Goal: Check status: Check status

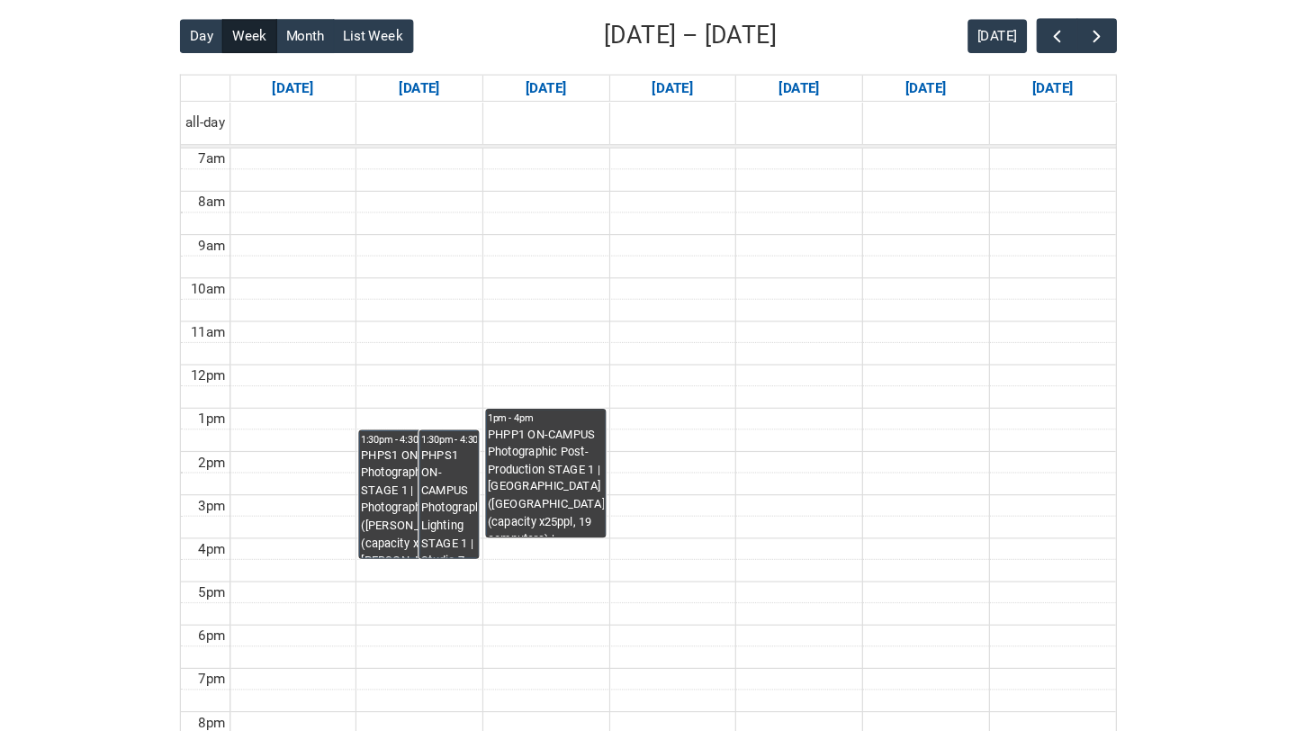
scroll to position [461, 0]
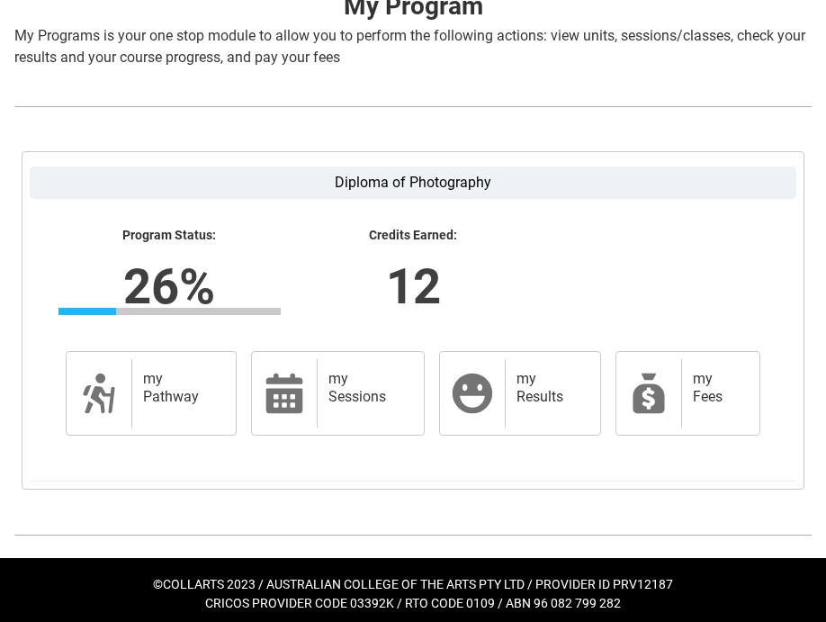
scroll to position [395, 0]
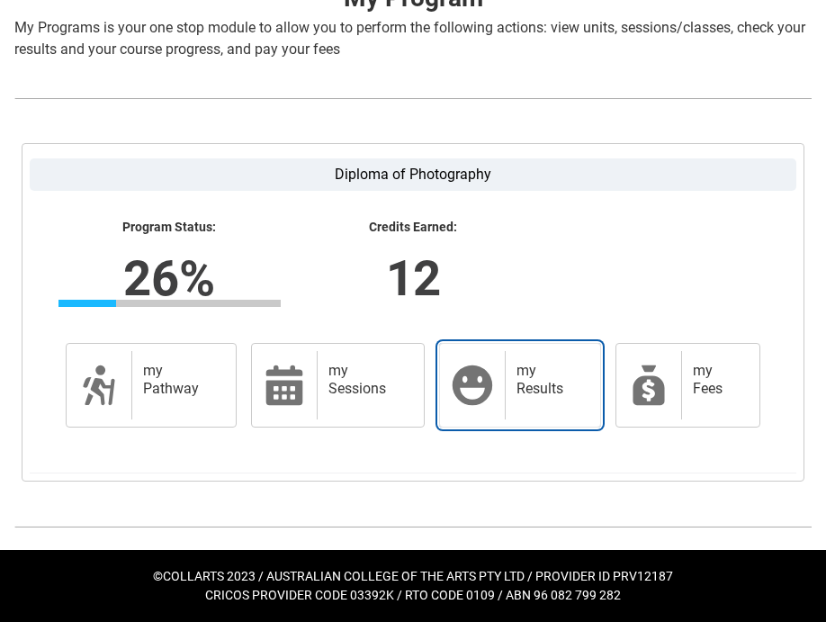
click at [531, 372] on h2 "my Results" at bounding box center [549, 380] width 66 height 36
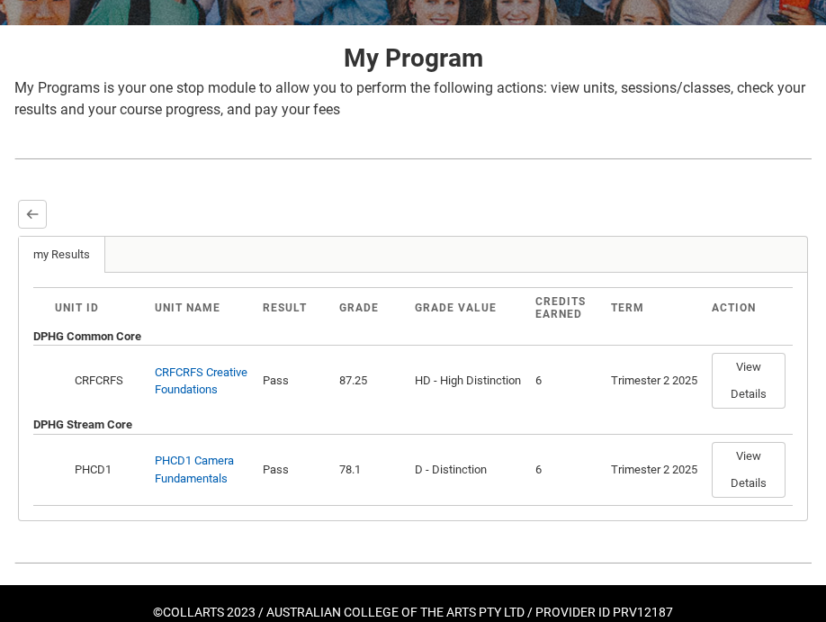
scroll to position [371, 0]
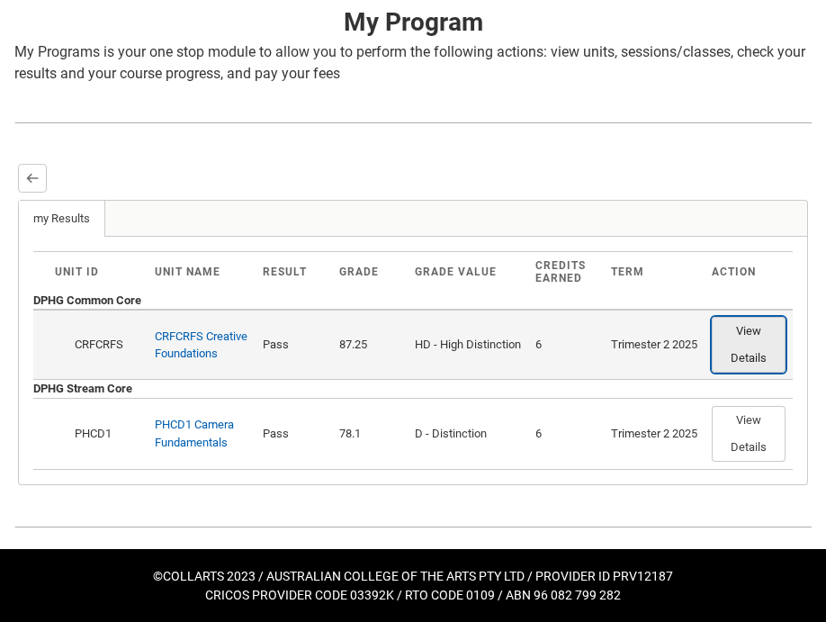
click at [740, 334] on button "View Details" at bounding box center [749, 345] width 74 height 56
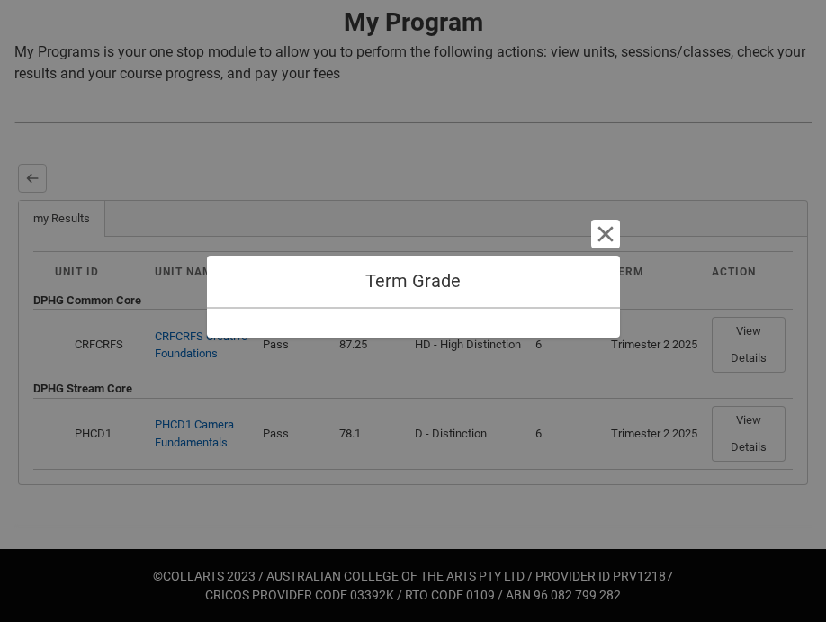
click at [435, 330] on div at bounding box center [413, 323] width 413 height 29
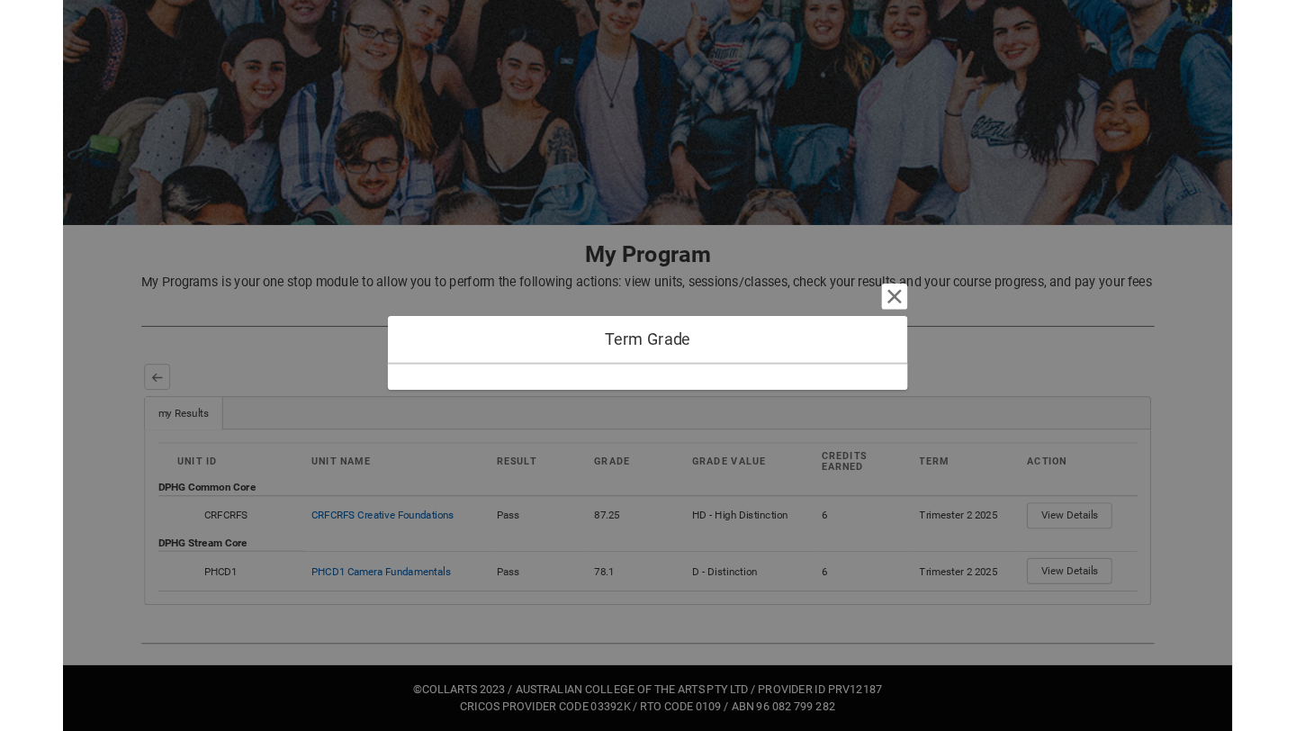
scroll to position [211, 0]
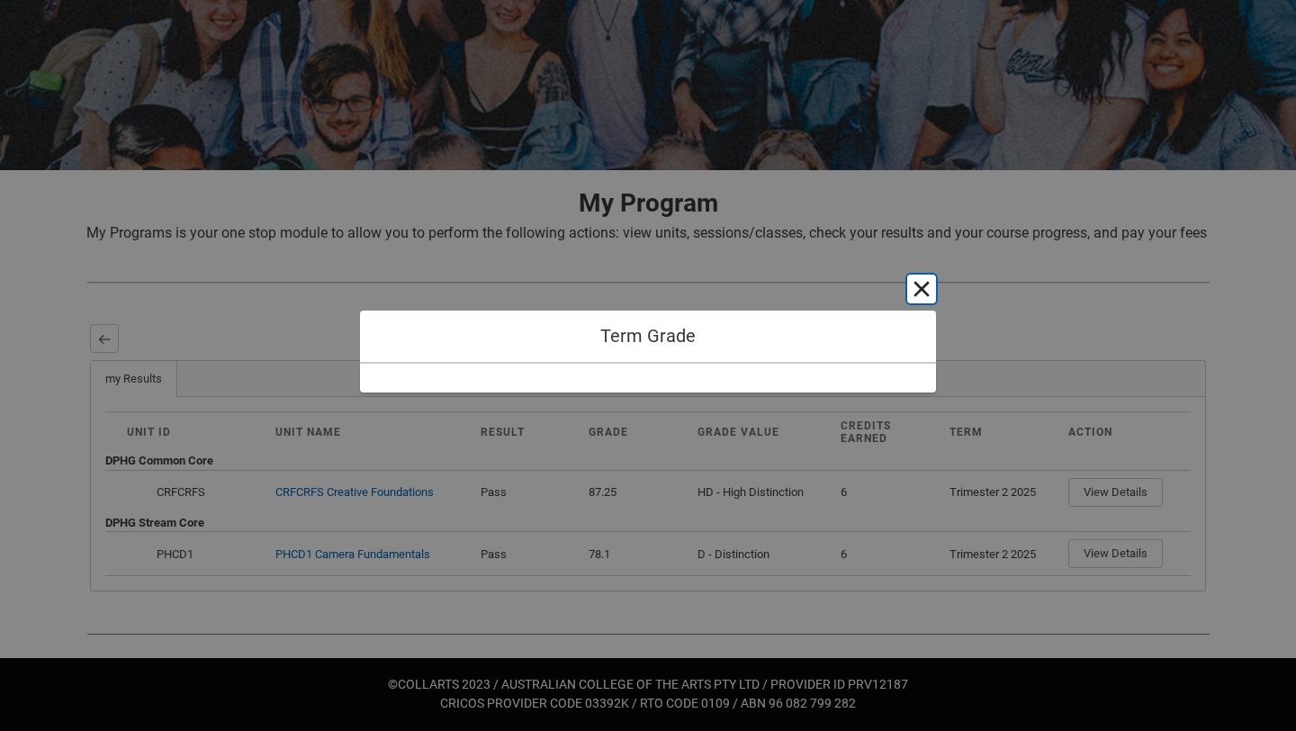
click at [825, 281] on button "Cancel and close" at bounding box center [921, 288] width 29 height 29
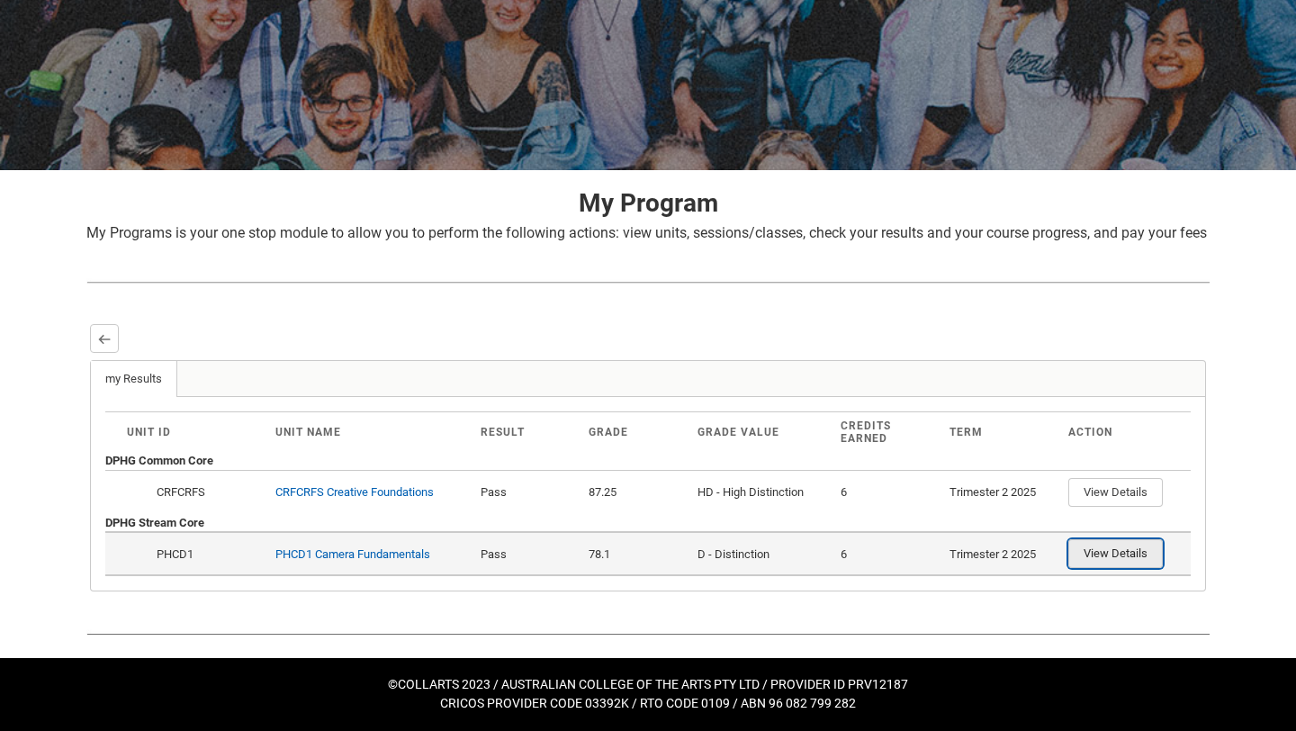
click at [825, 545] on button "View Details" at bounding box center [1115, 553] width 94 height 29
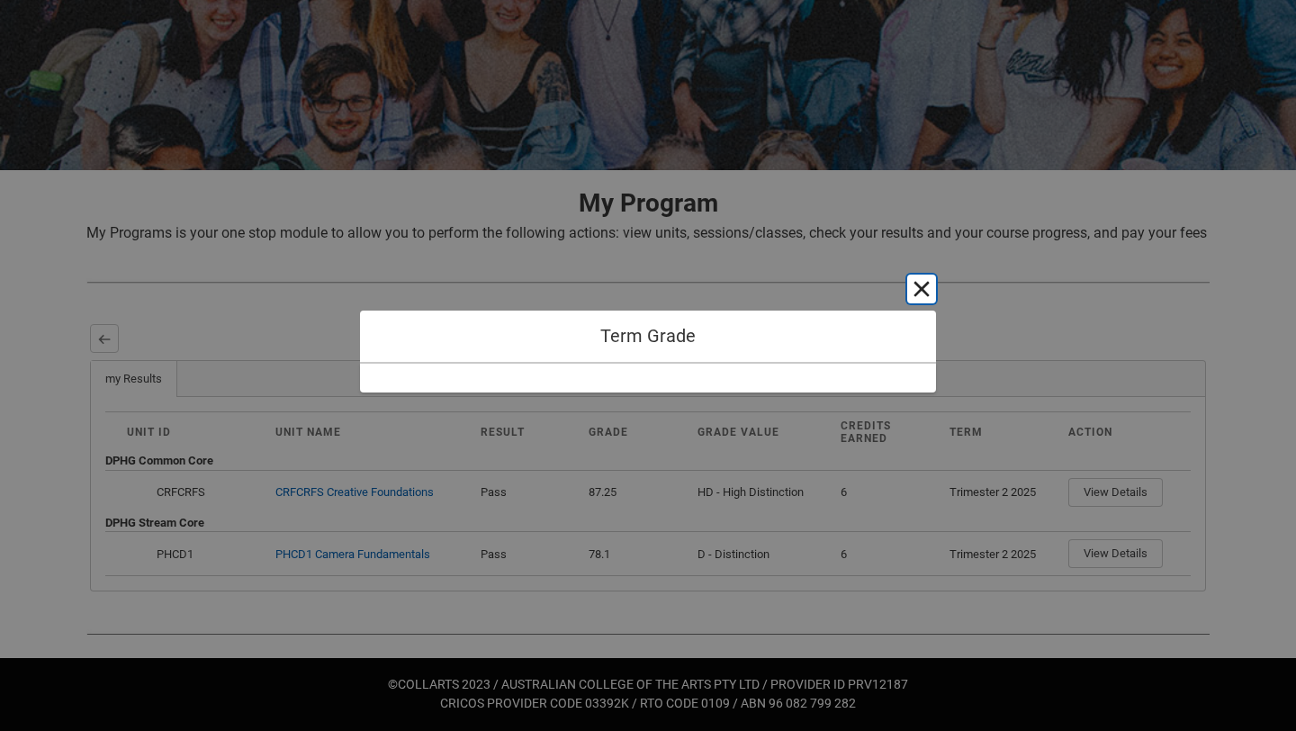
click at [825, 290] on button "Cancel and close" at bounding box center [921, 288] width 29 height 29
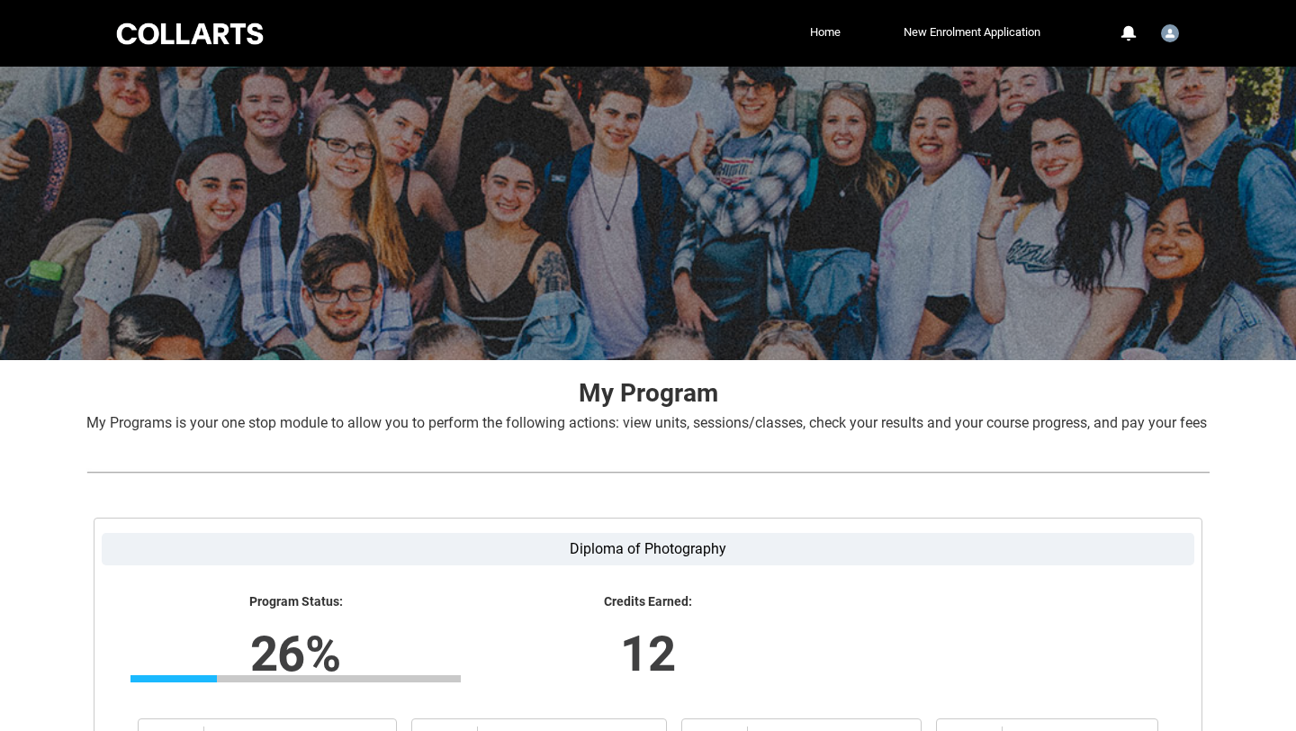
scroll to position [272, 0]
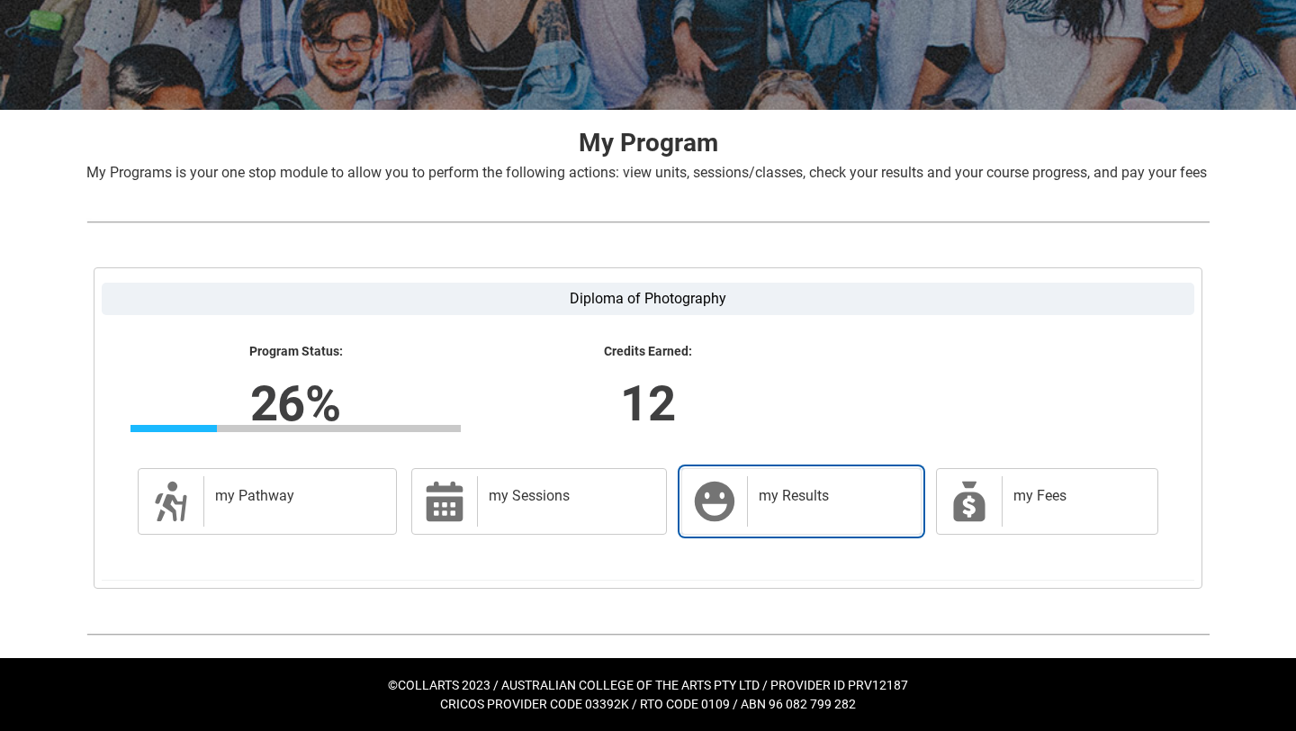
click at [781, 490] on h2 "my Results" at bounding box center [830, 496] width 144 height 18
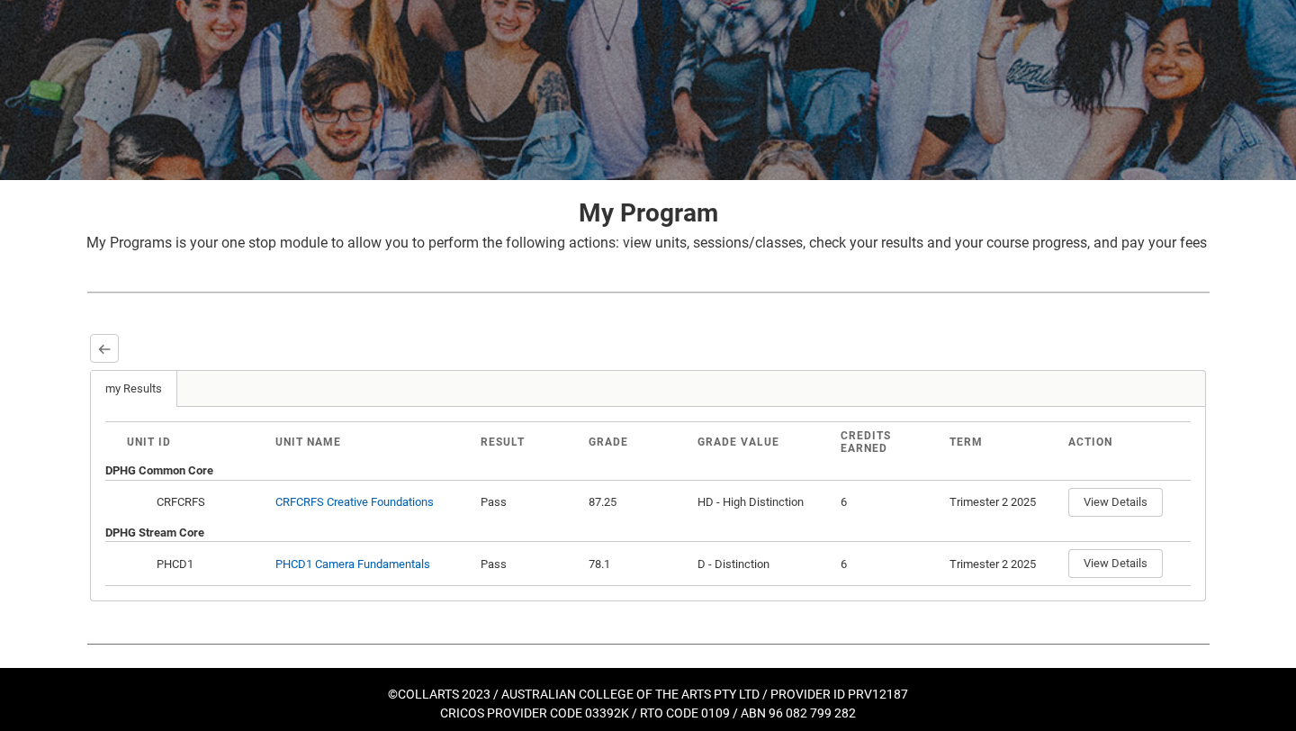
scroll to position [211, 0]
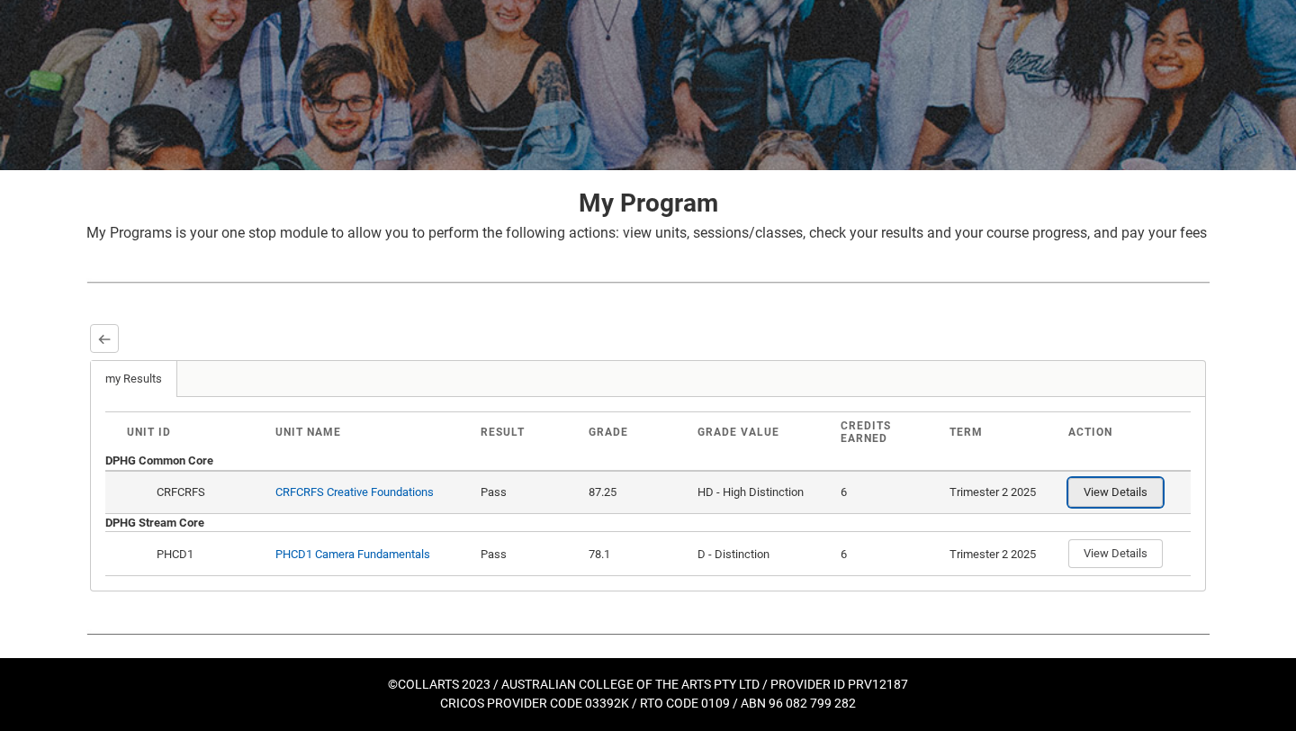
click at [1090, 487] on button "View Details" at bounding box center [1115, 492] width 94 height 29
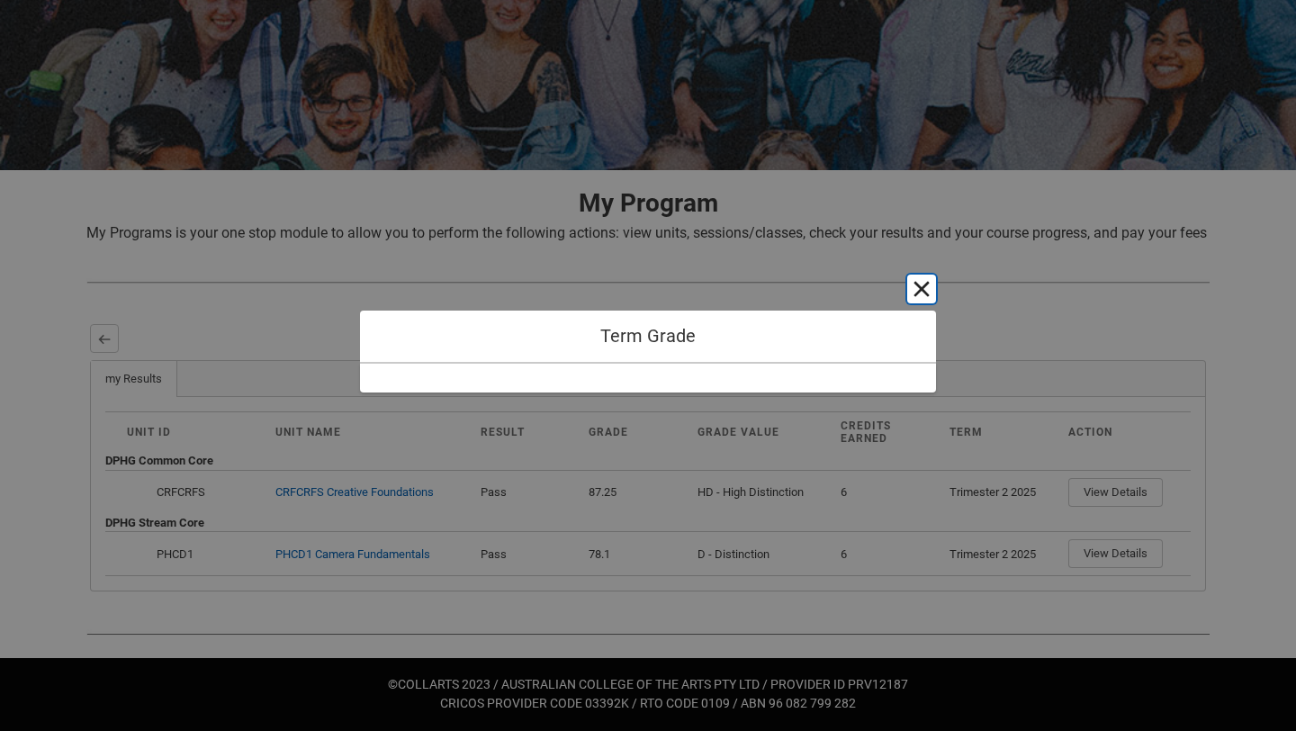
click at [919, 296] on button "Cancel and close" at bounding box center [921, 288] width 29 height 29
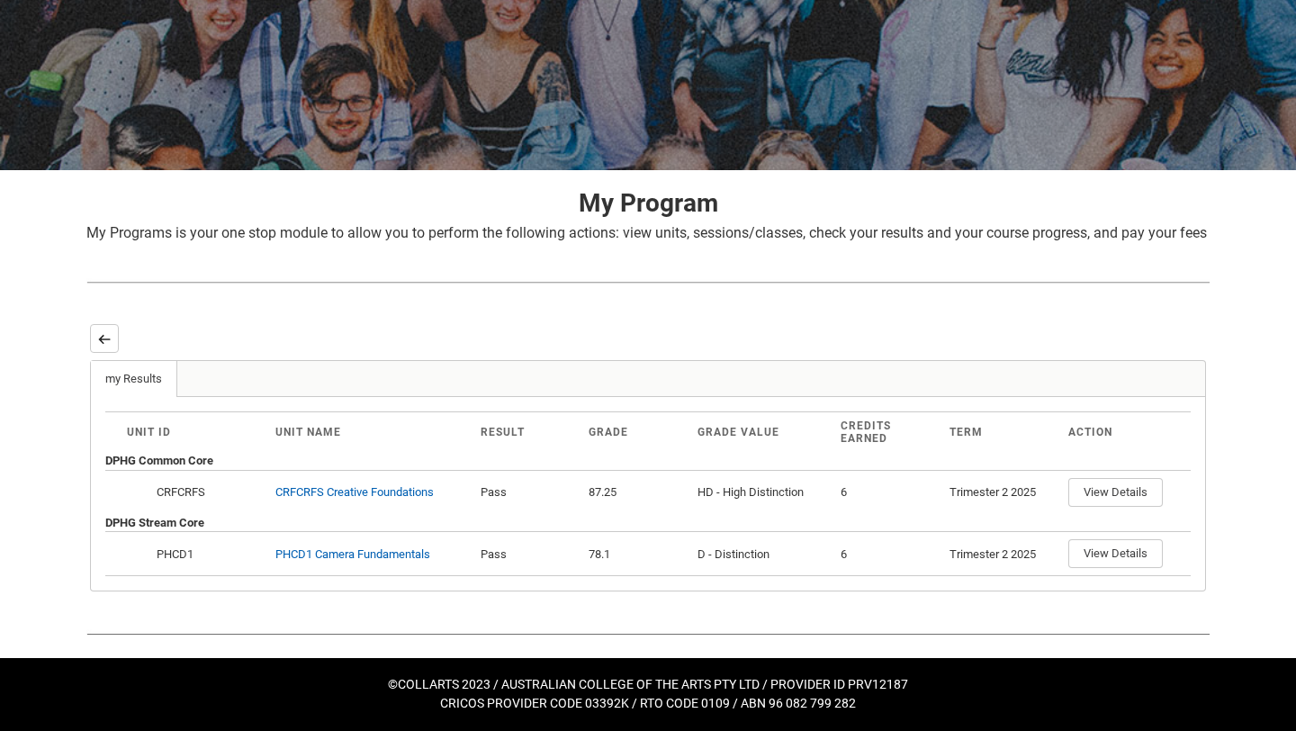
click at [118, 340] on div "Back" at bounding box center [648, 338] width 1116 height 29
click at [107, 336] on lightning-primitive-icon "button" at bounding box center [104, 338] width 13 height 13
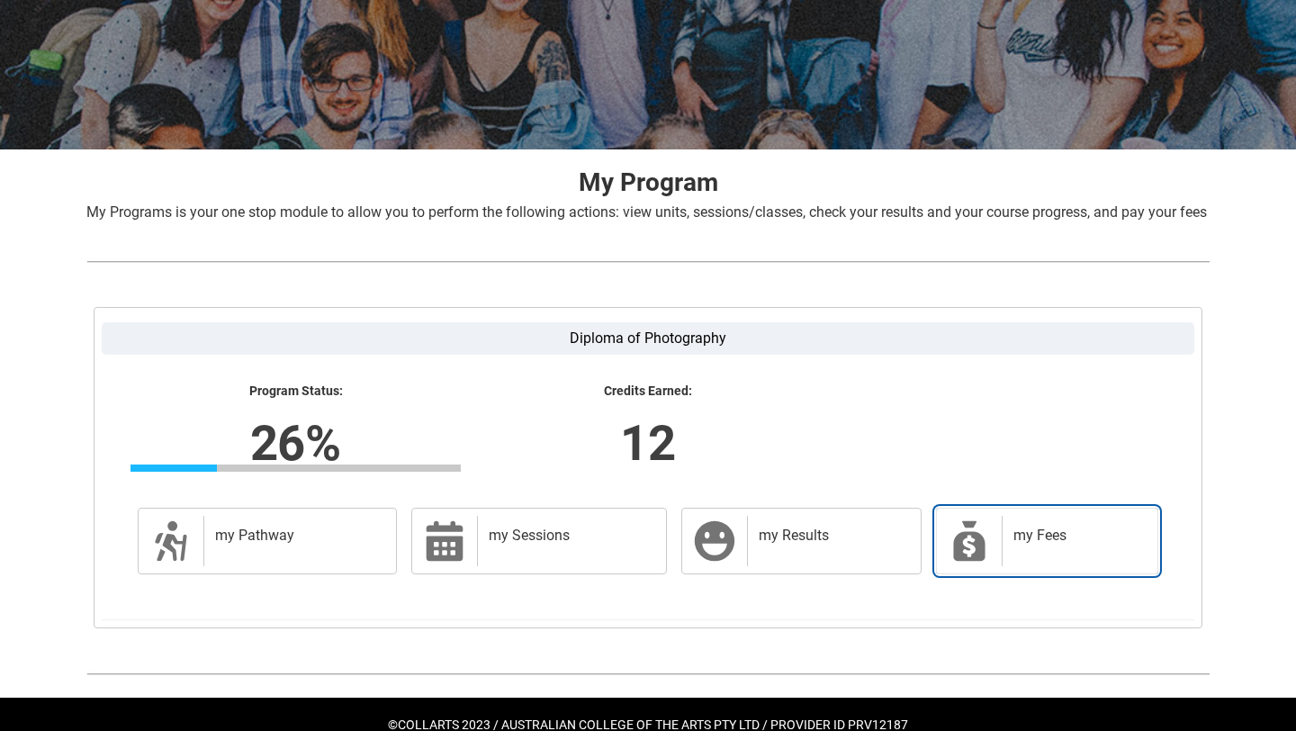
click at [1018, 544] on h2 "my Fees" at bounding box center [1076, 535] width 126 height 18
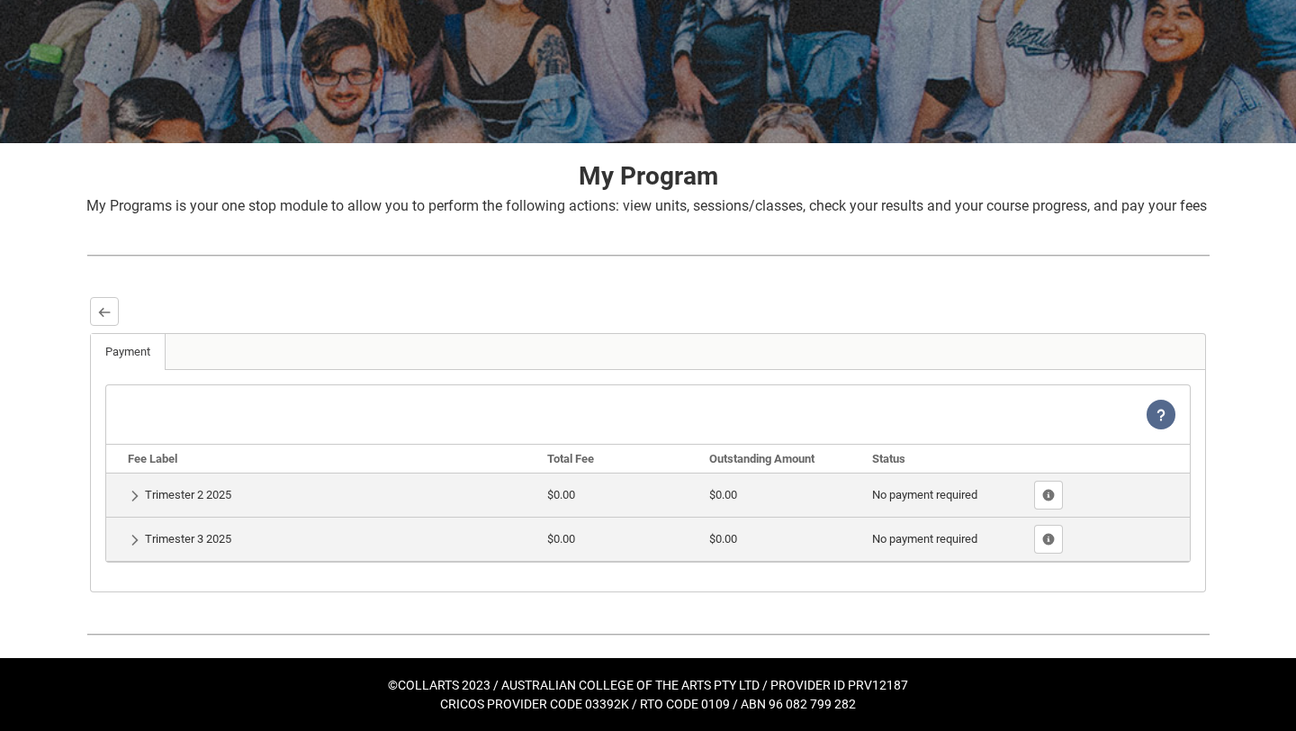
scroll to position [227, 0]
click at [106, 318] on lightning-primitive-icon "button" at bounding box center [104, 311] width 13 height 13
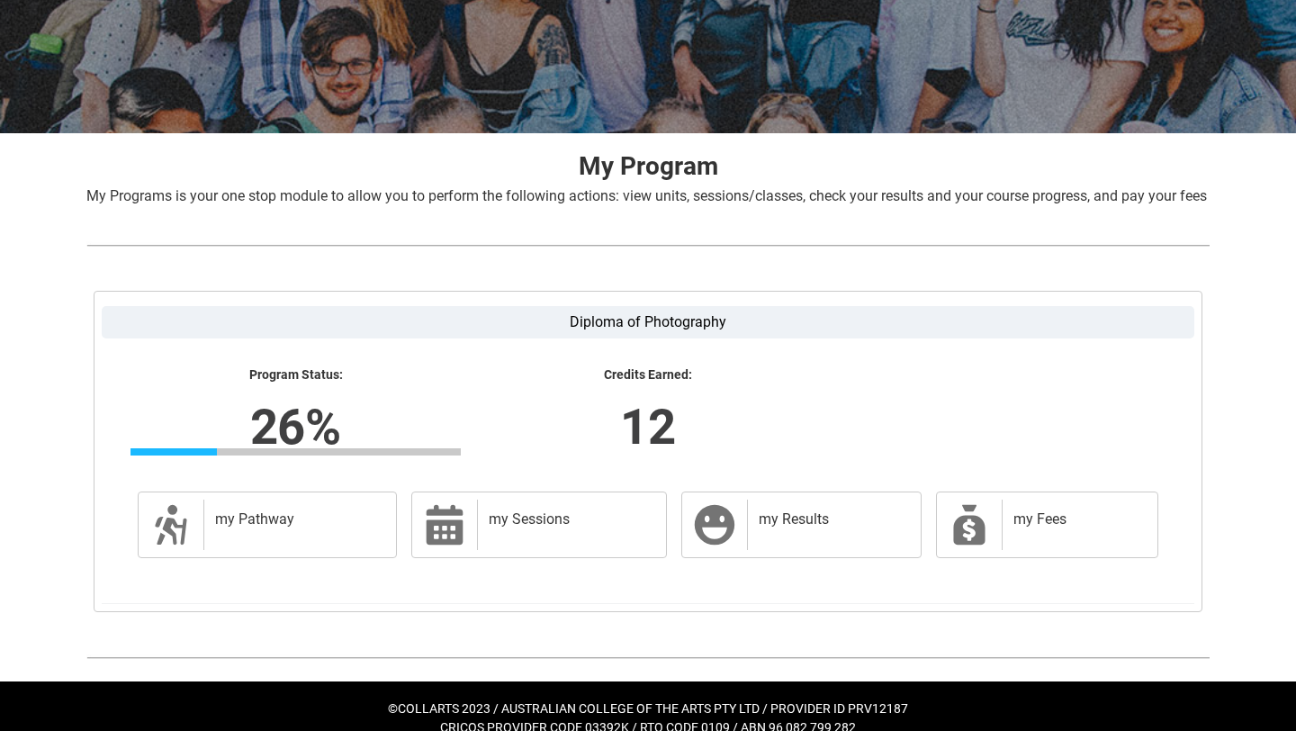
scroll to position [229, 0]
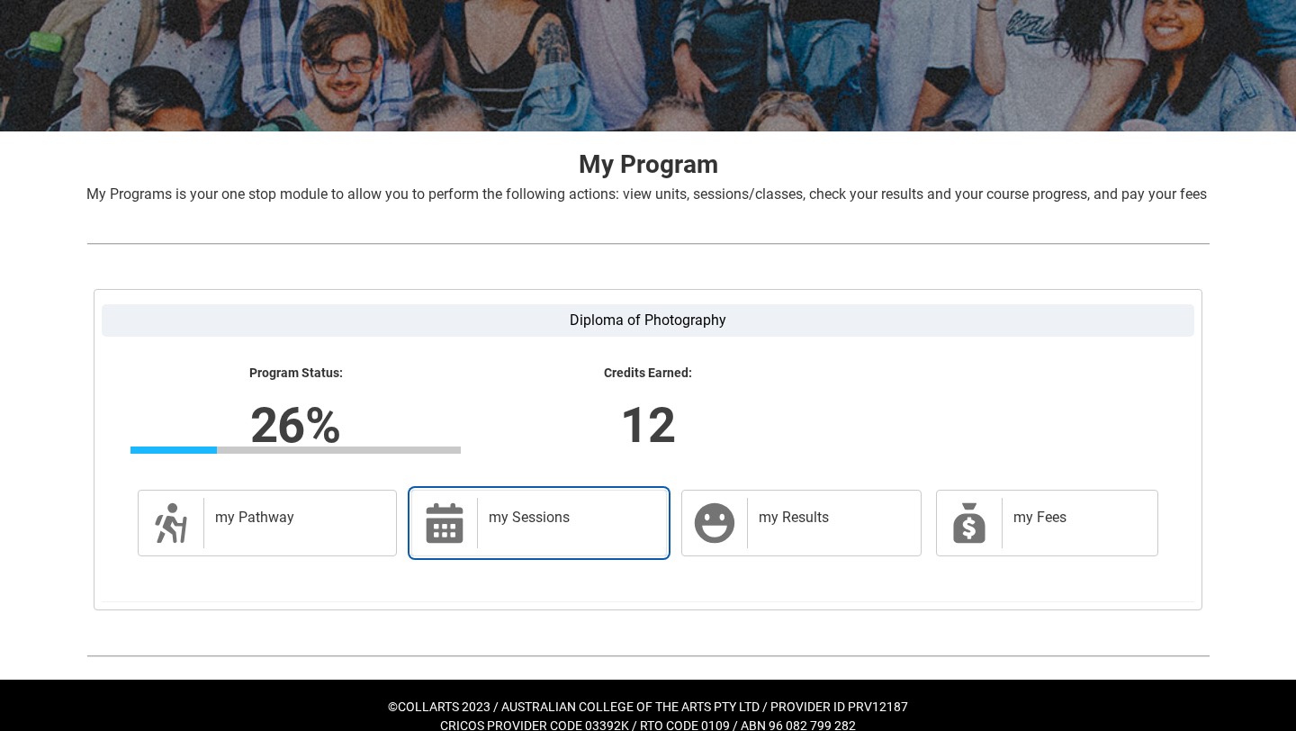
click at [542, 526] on h2 "my Sessions" at bounding box center [568, 517] width 159 height 18
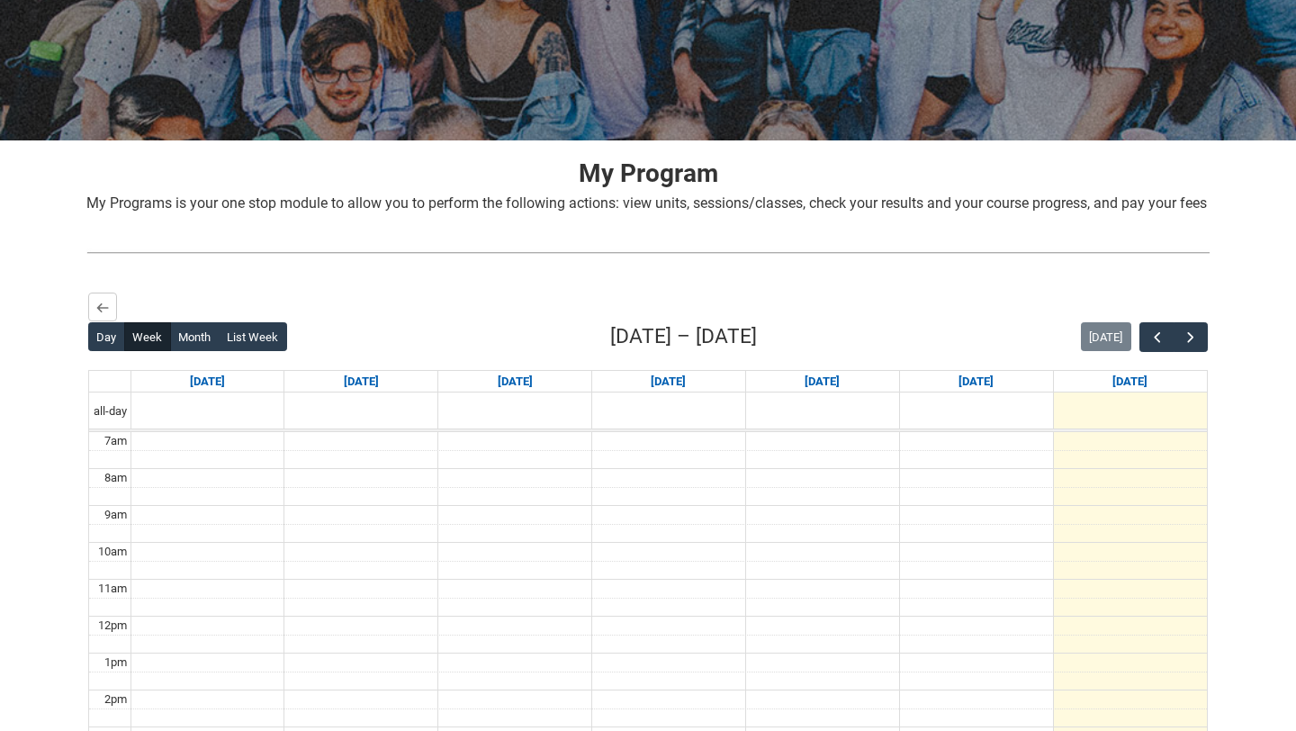
scroll to position [0, 0]
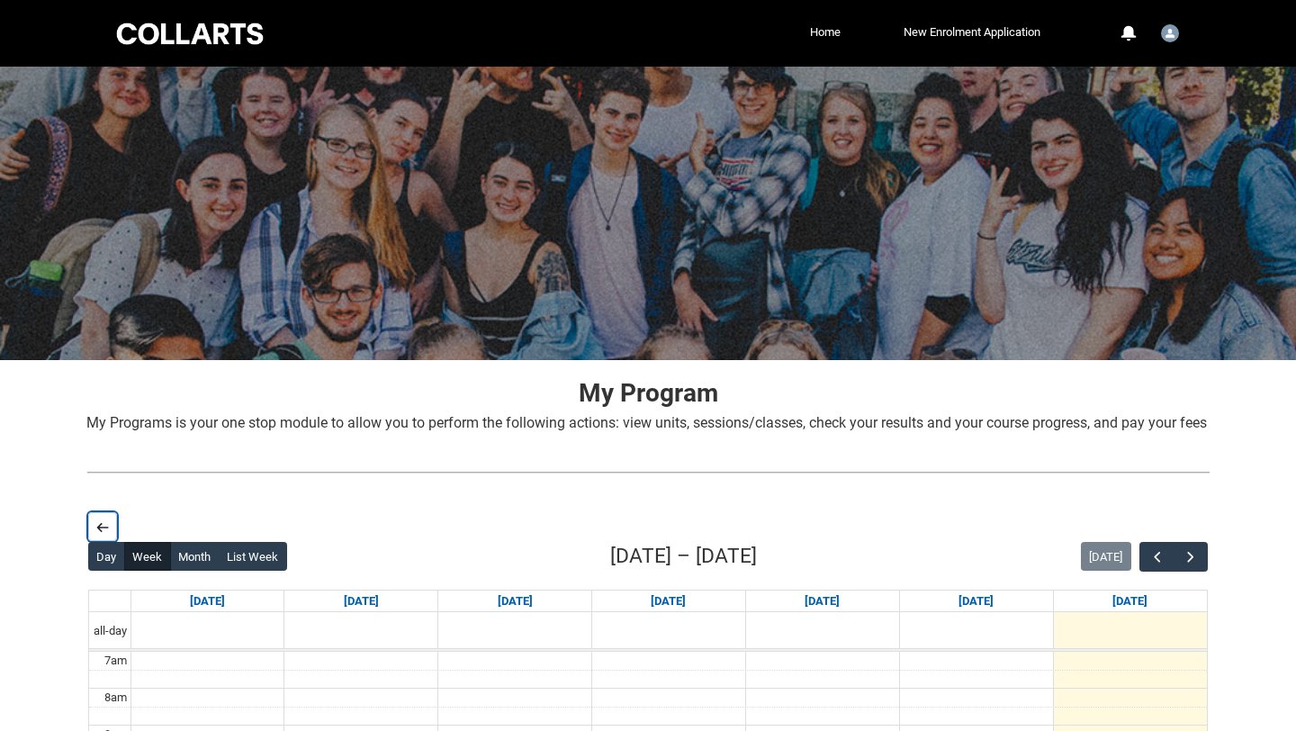
click at [102, 534] on lightning-primitive-icon "button" at bounding box center [102, 526] width 13 height 13
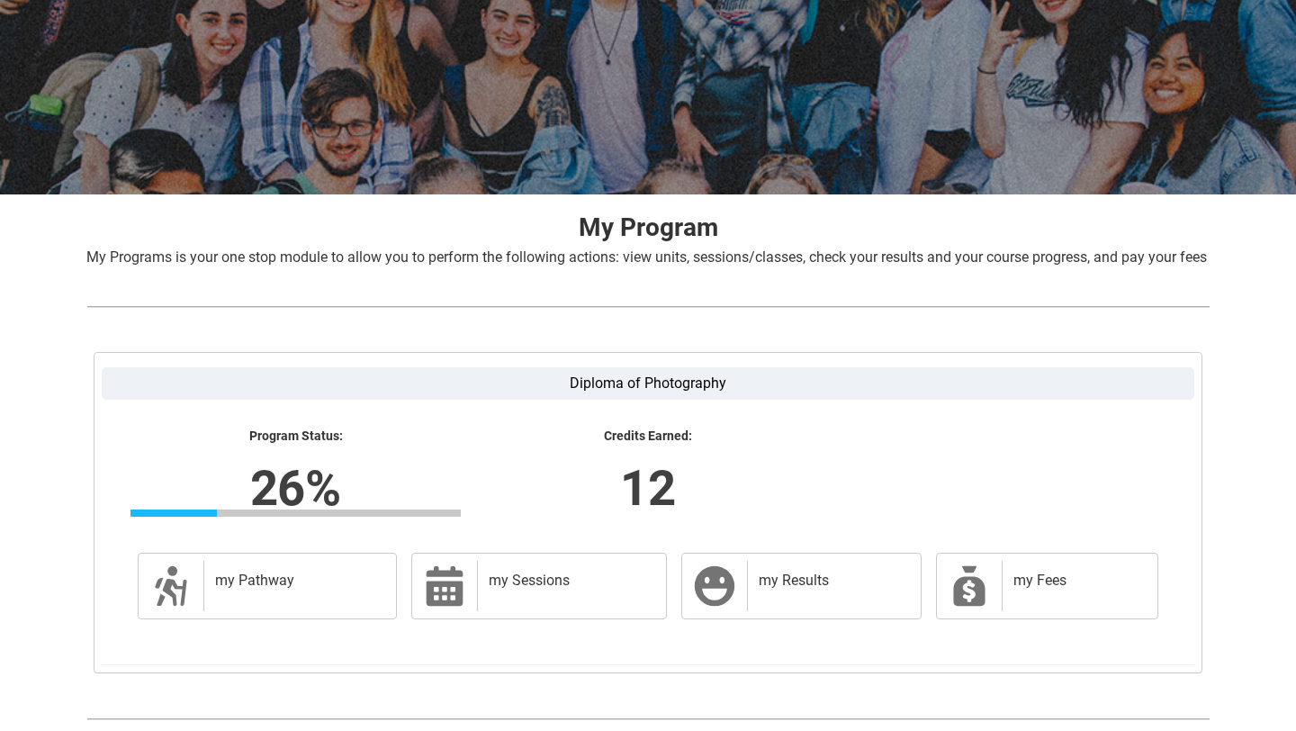
scroll to position [272, 0]
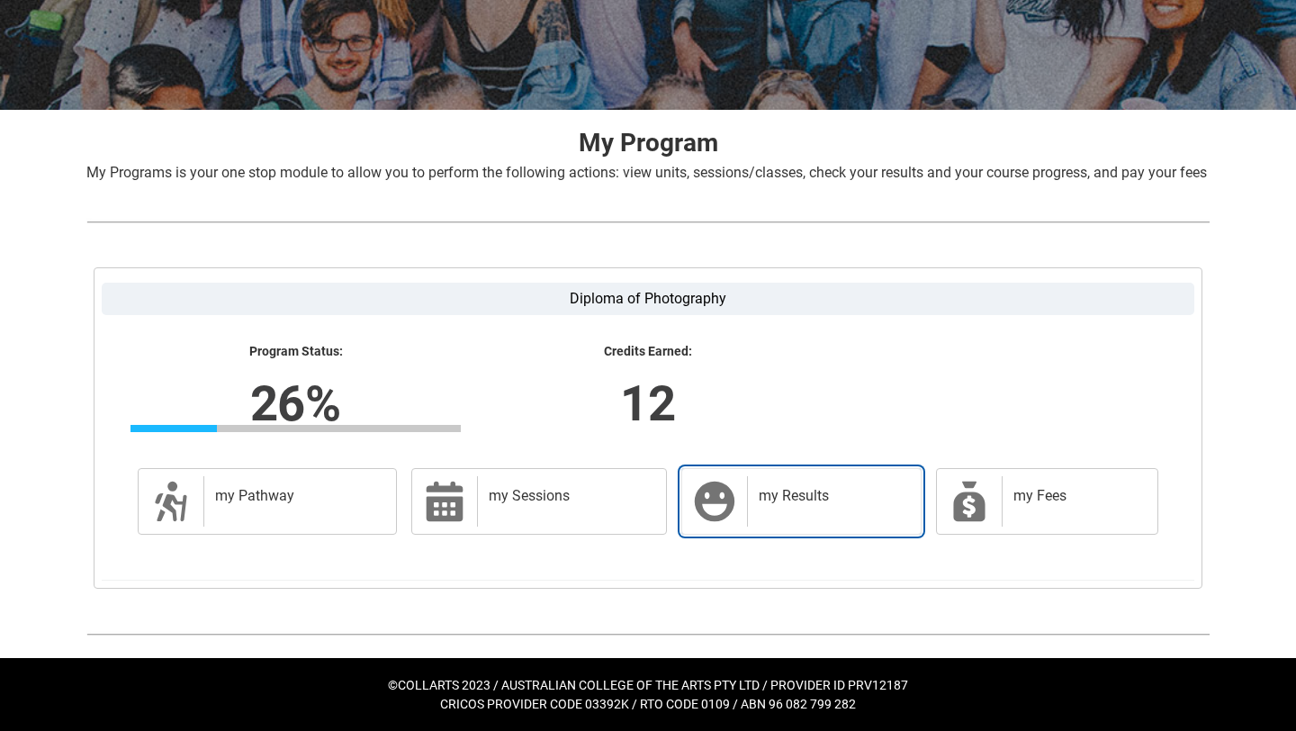
click at [774, 497] on h2 "my Results" at bounding box center [830, 496] width 144 height 18
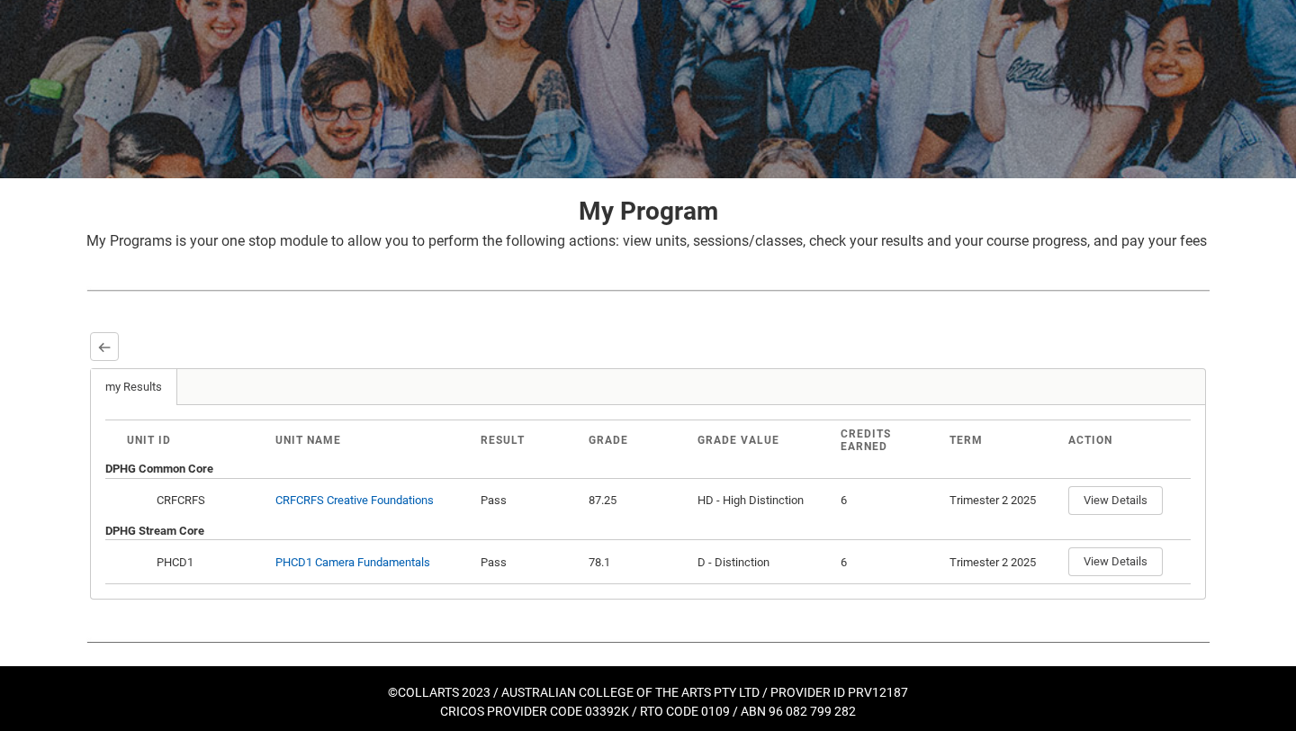
scroll to position [211, 0]
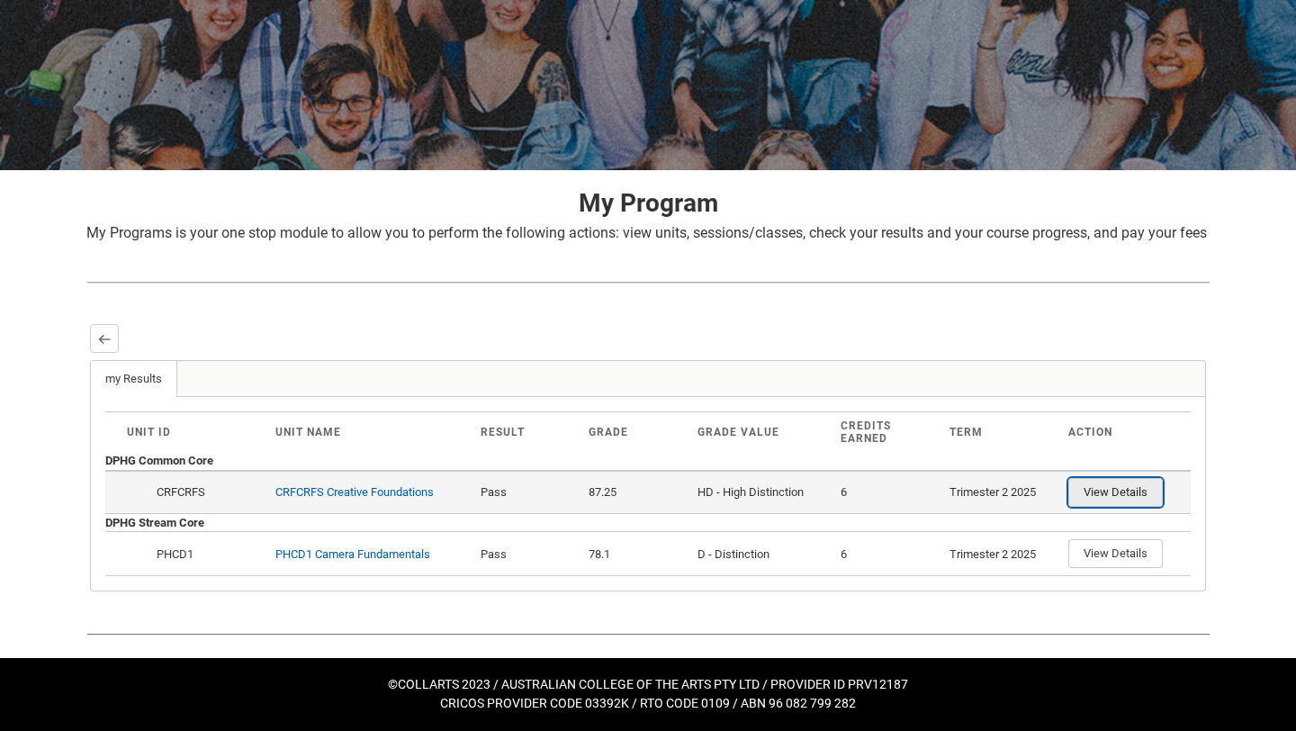
click at [1115, 481] on button "View Details" at bounding box center [1115, 492] width 94 height 29
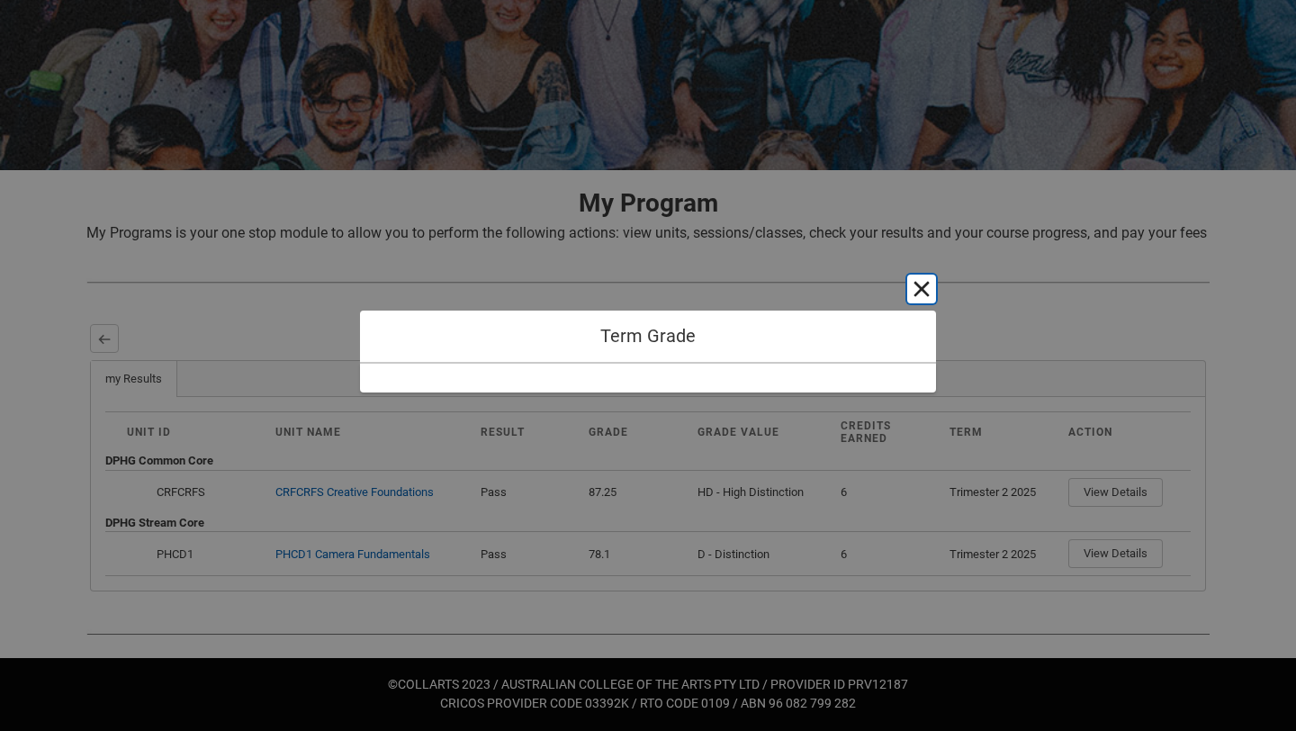
click at [922, 284] on button "Cancel and close" at bounding box center [921, 288] width 29 height 29
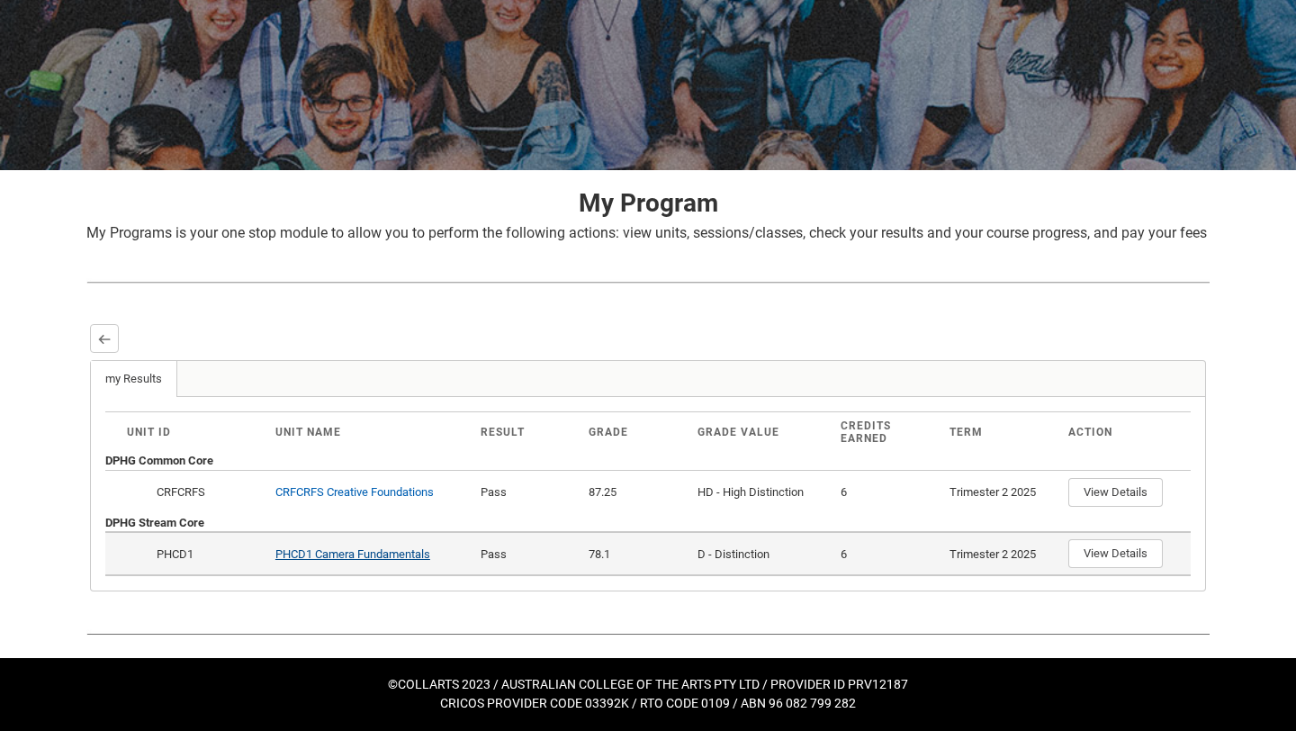
click at [379, 553] on link "PHCD1 Camera Fundamentals" at bounding box center [352, 553] width 155 height 13
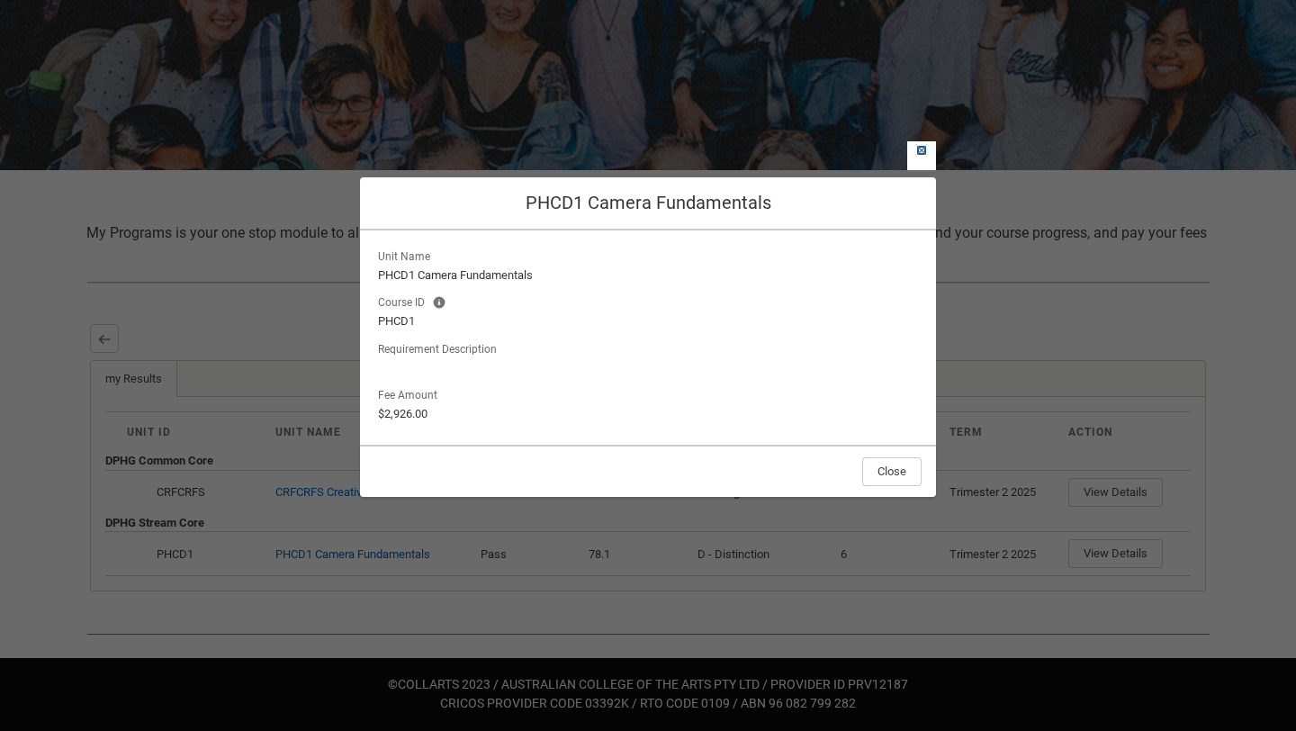
click at [921, 156] on lightning-primitive-icon "button" at bounding box center [921, 150] width 13 height 13
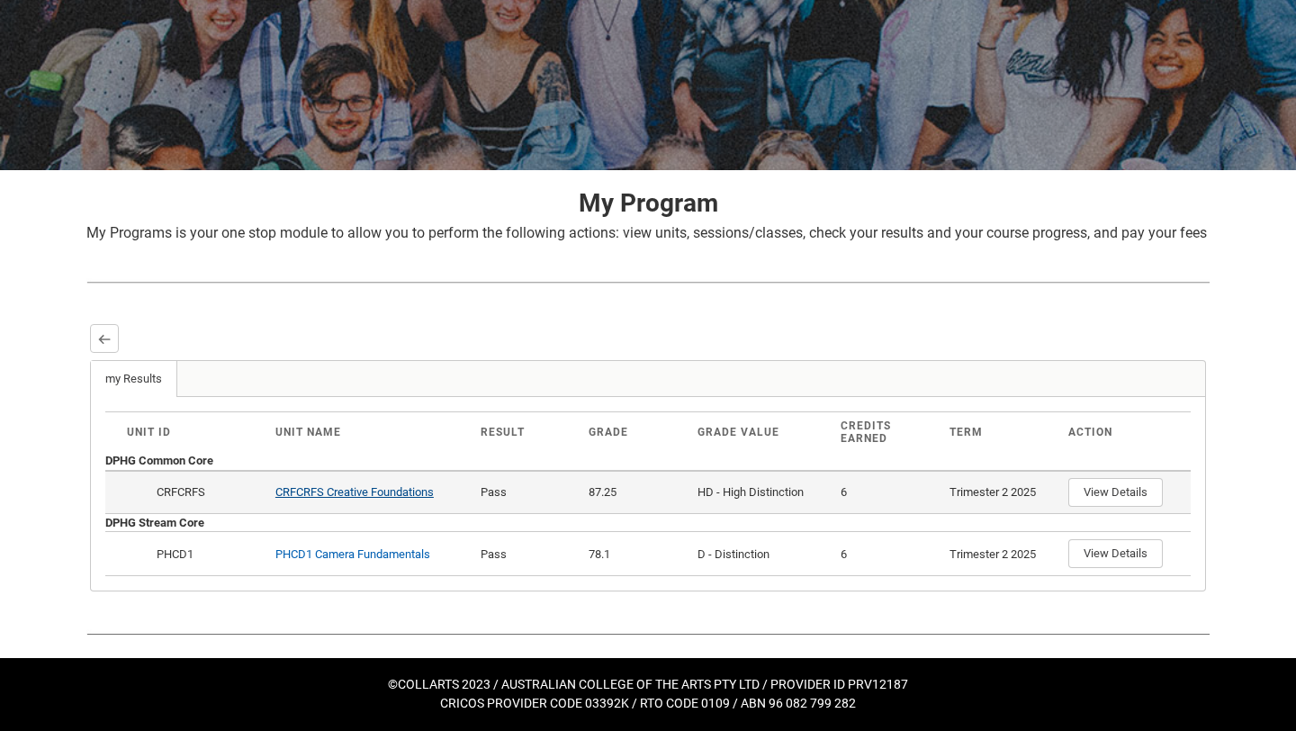
click at [350, 498] on link "CRFCRFS Creative Foundations" at bounding box center [354, 491] width 158 height 13
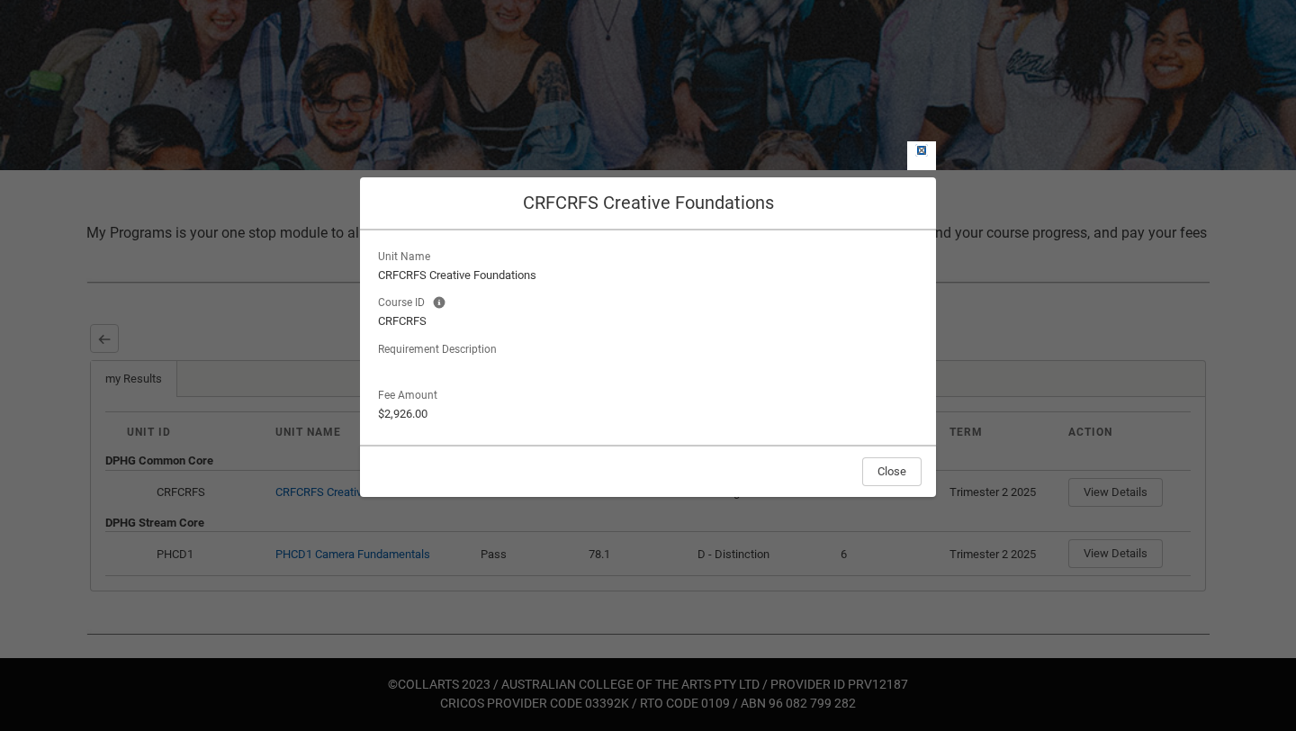
click at [919, 150] on lightning-primitive-icon "button" at bounding box center [921, 150] width 13 height 13
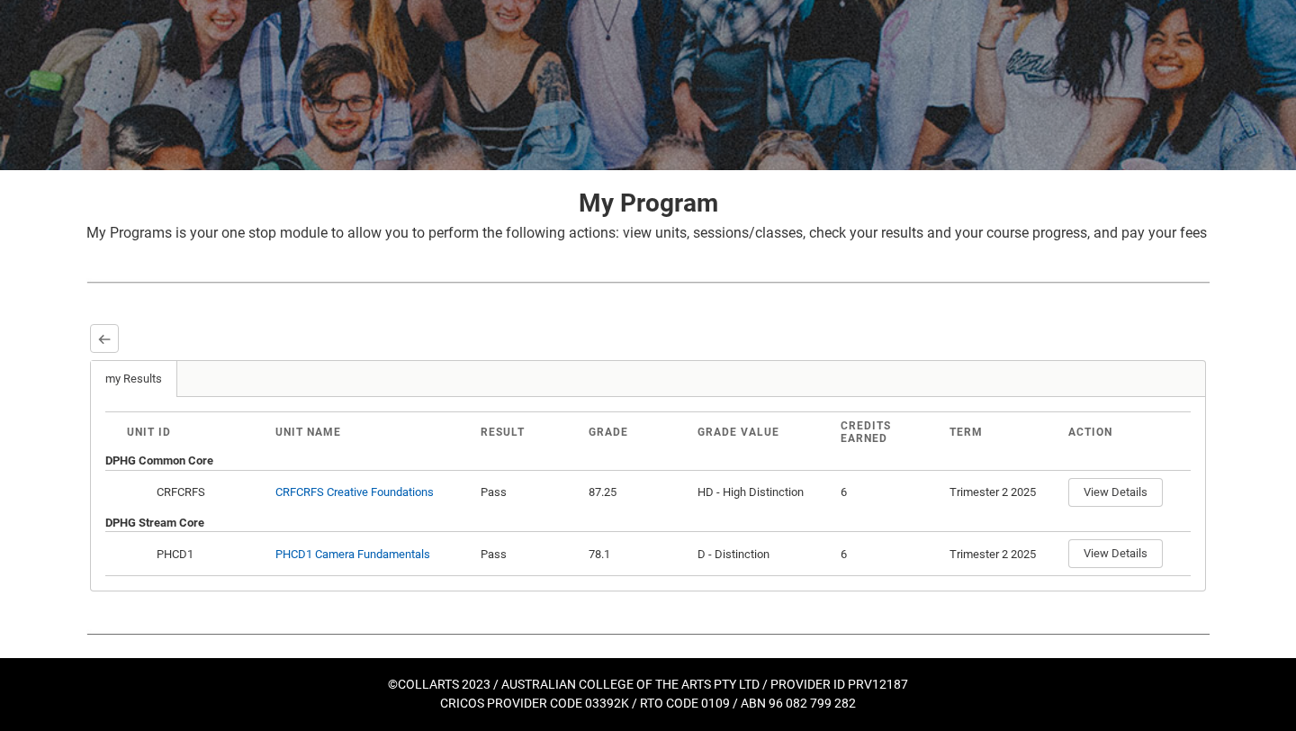
scroll to position [193, 0]
click at [112, 353] on button "Back" at bounding box center [104, 338] width 29 height 29
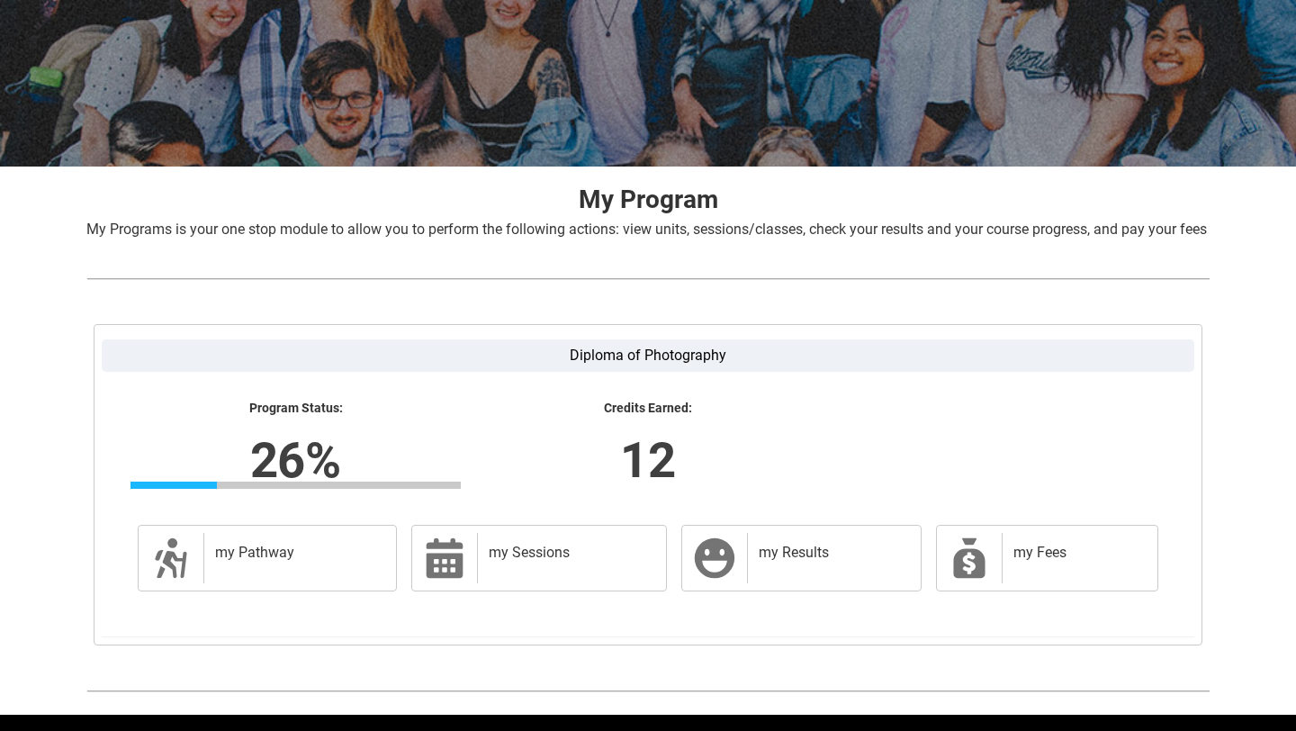
scroll to position [272, 0]
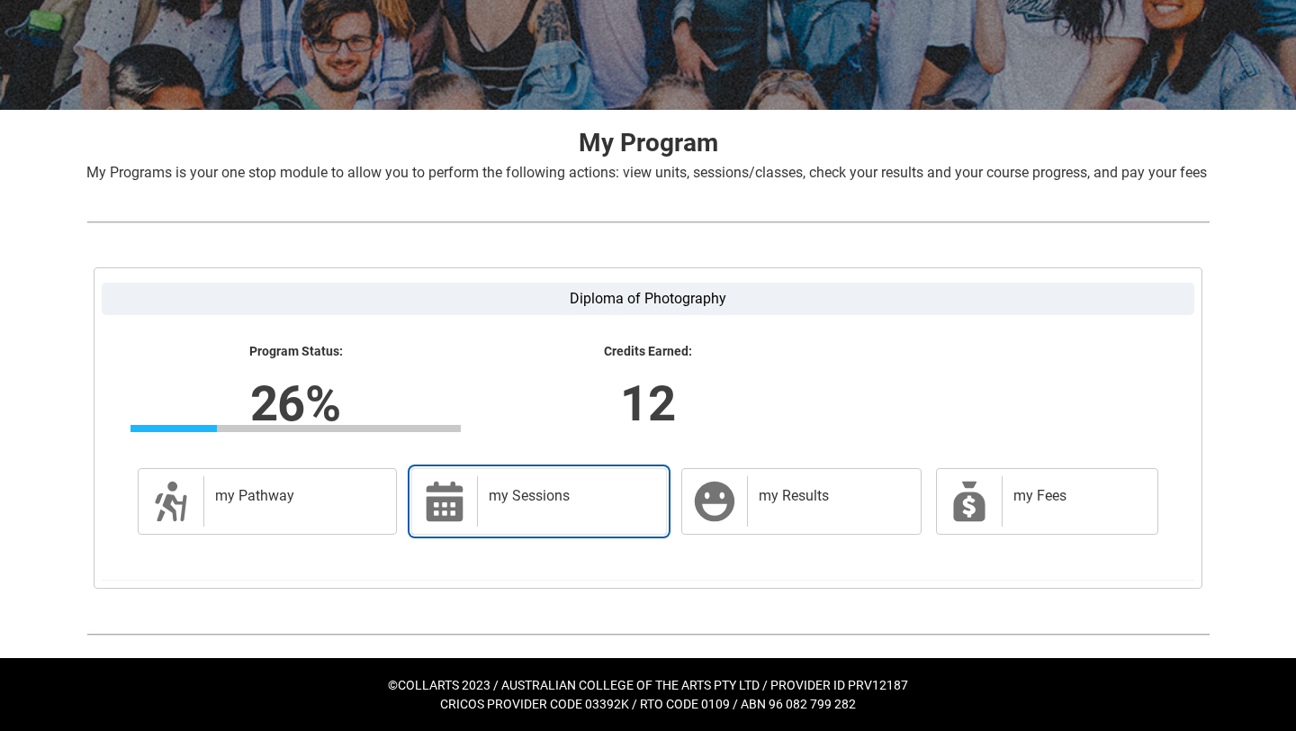
click at [484, 504] on div "my Sessions" at bounding box center [568, 501] width 182 height 50
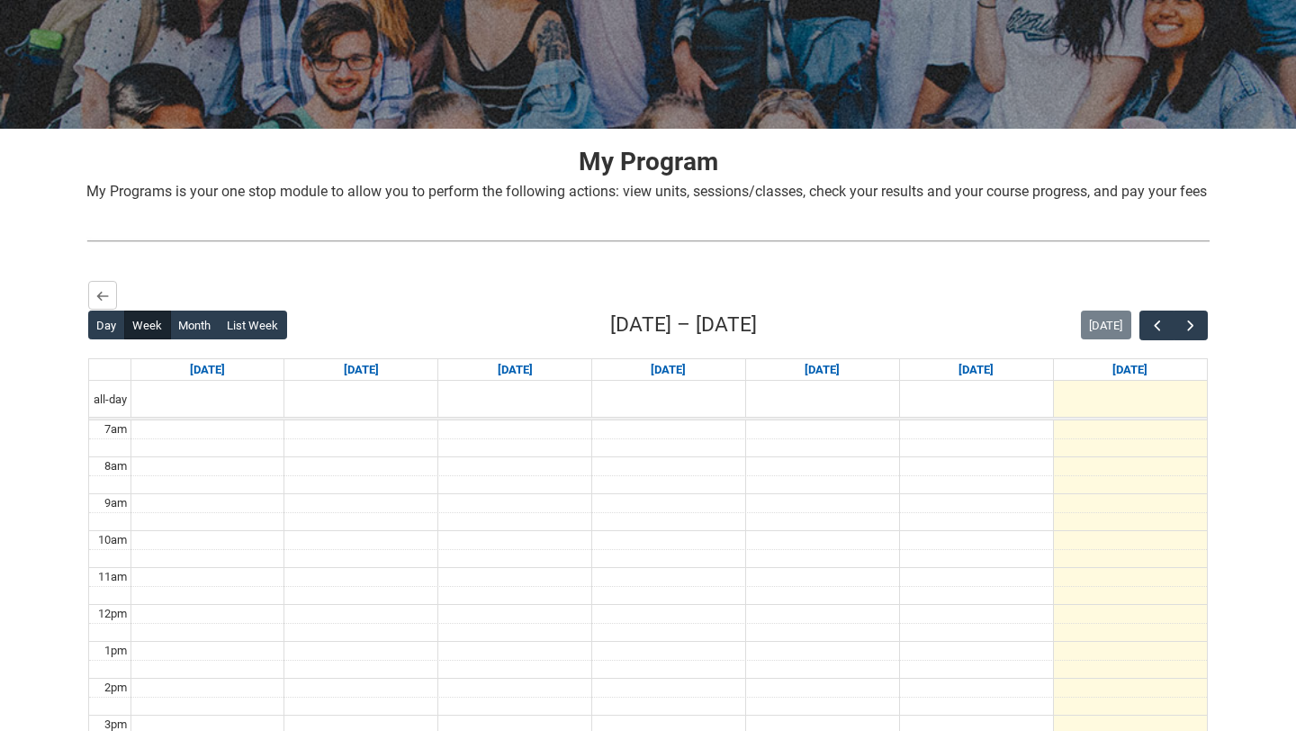
scroll to position [233, 0]
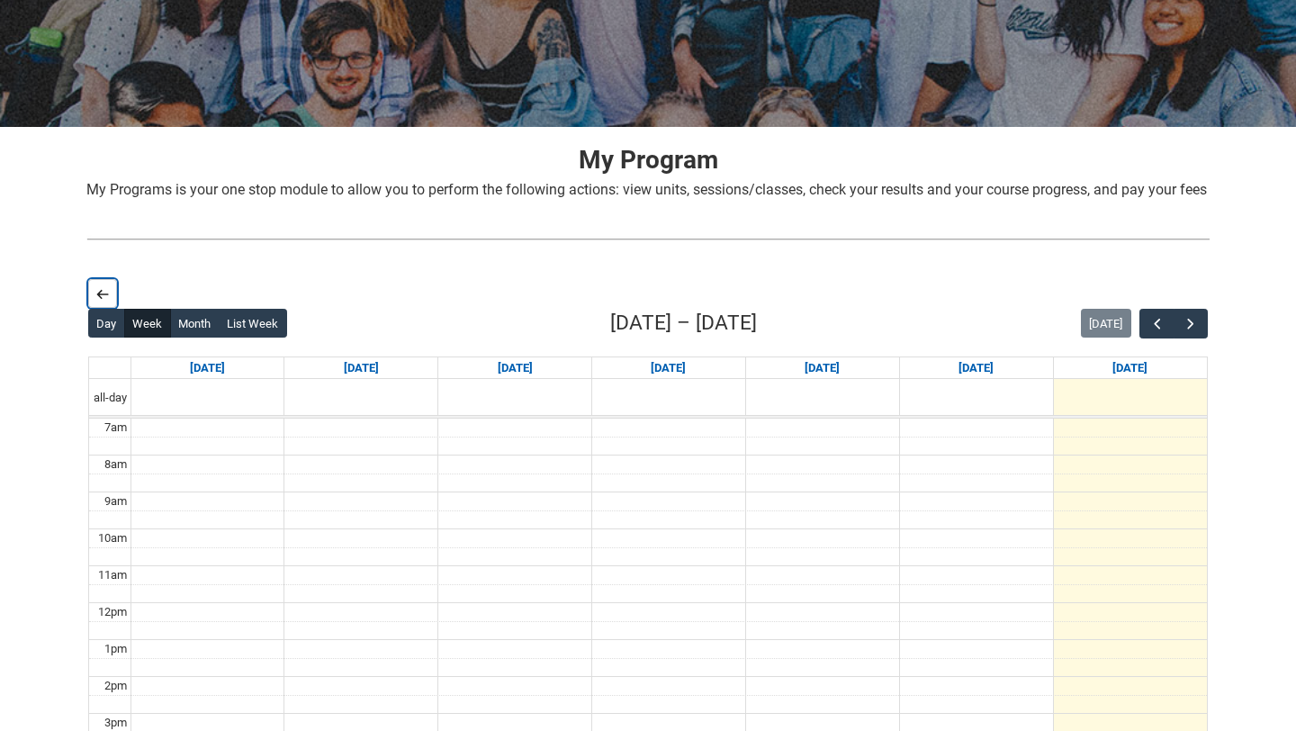
click at [106, 300] on lightning-primitive-icon "button" at bounding box center [102, 293] width 13 height 13
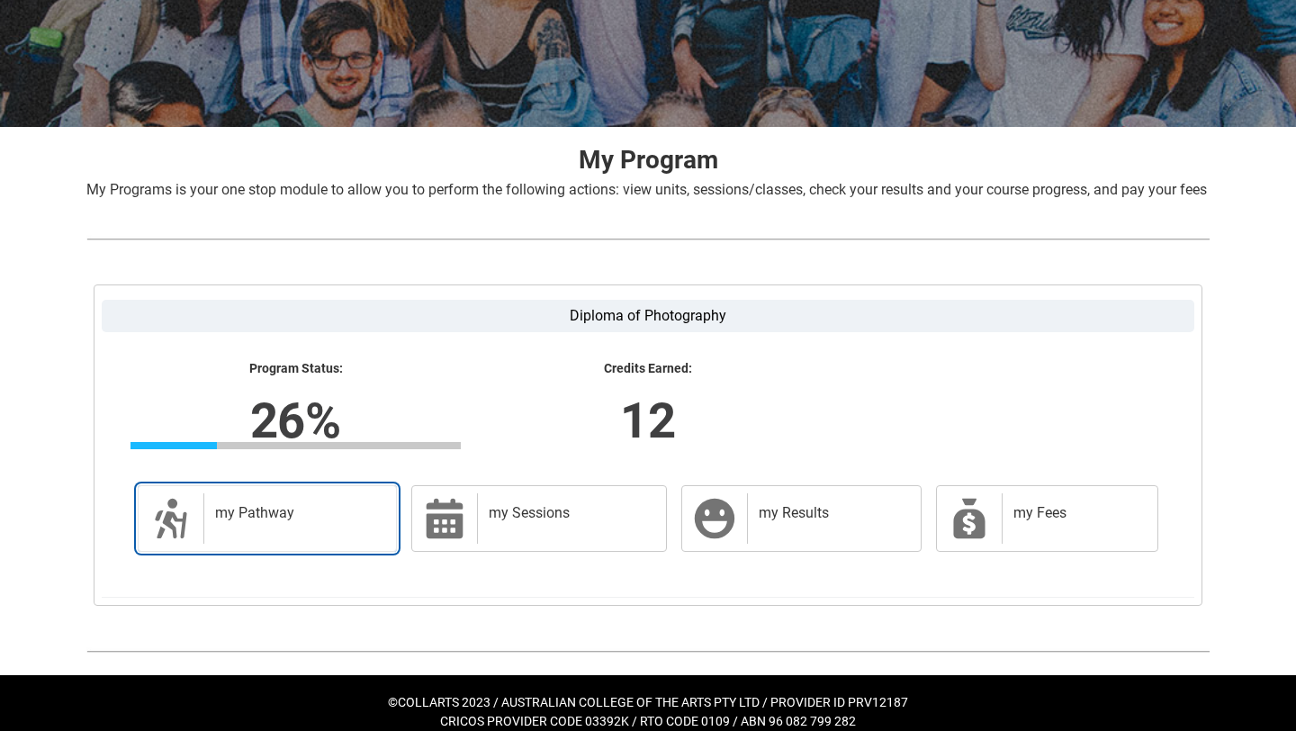
click at [296, 543] on div "my Pathway" at bounding box center [295, 518] width 185 height 50
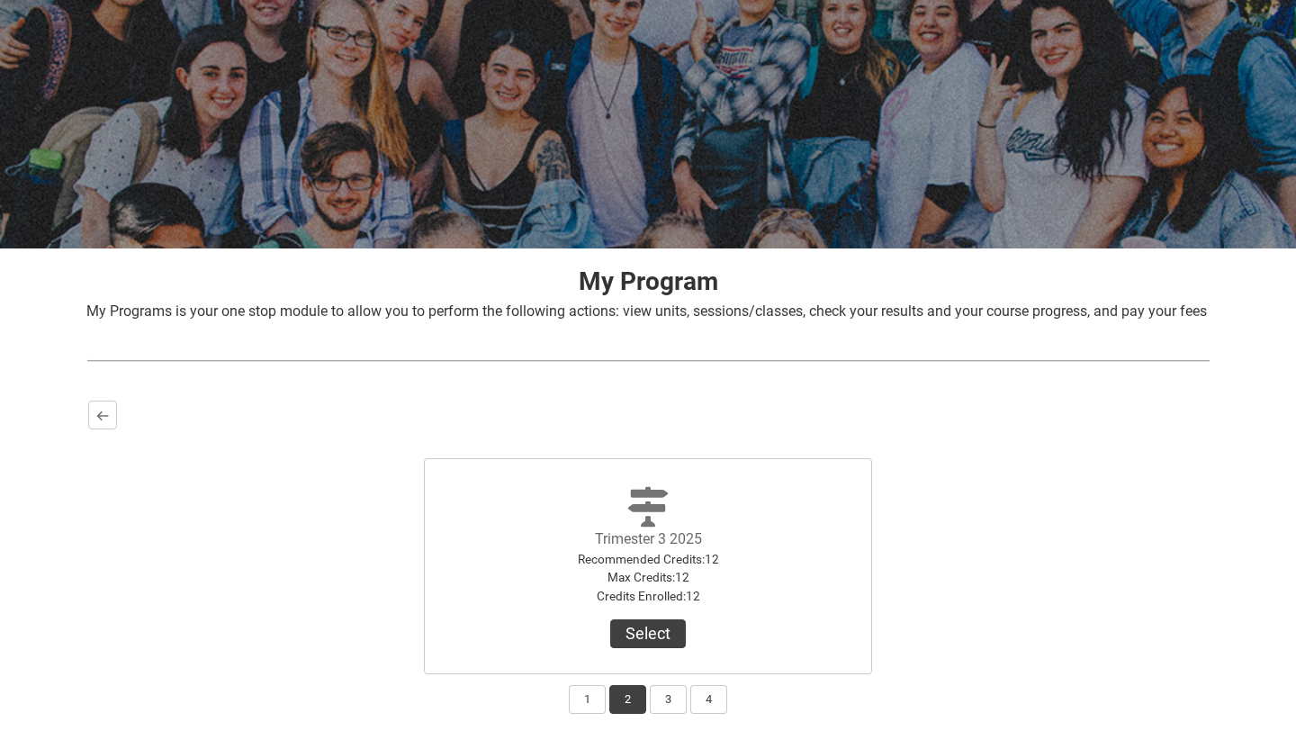
scroll to position [253, 0]
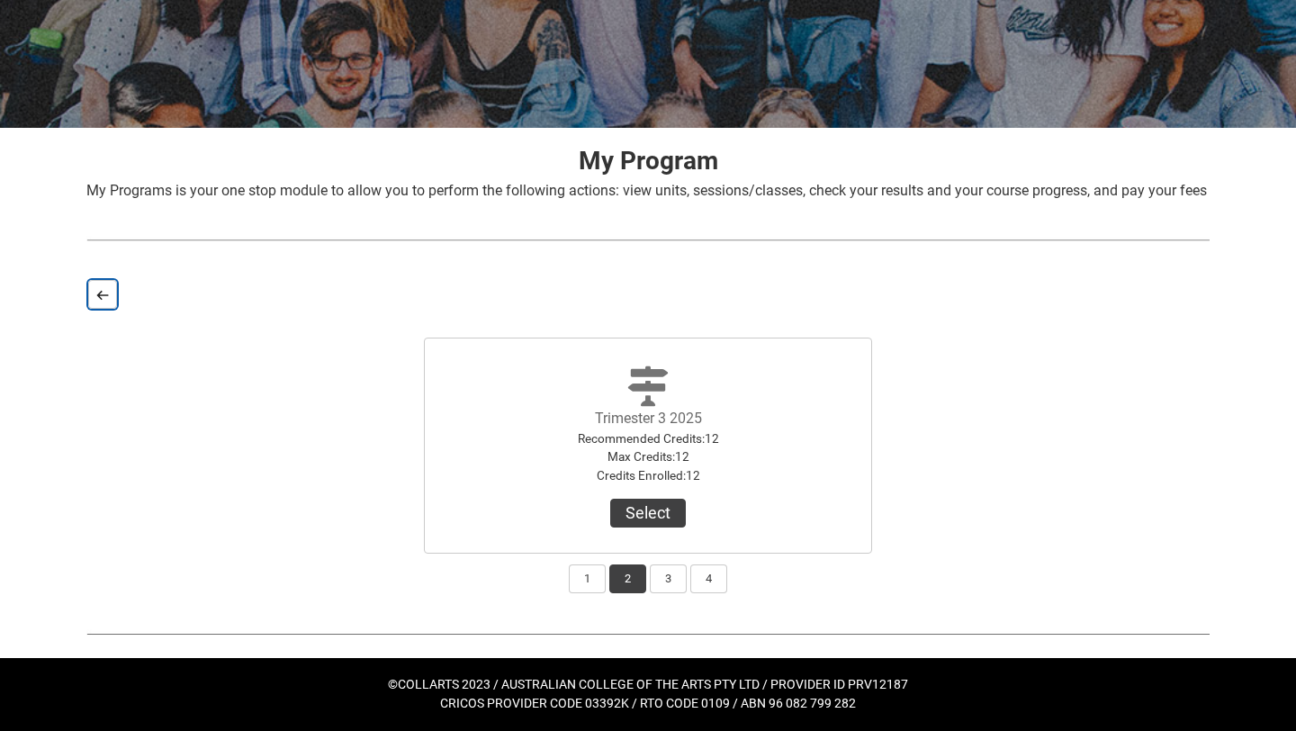
click at [103, 300] on lightning-primitive-icon "button" at bounding box center [102, 294] width 13 height 13
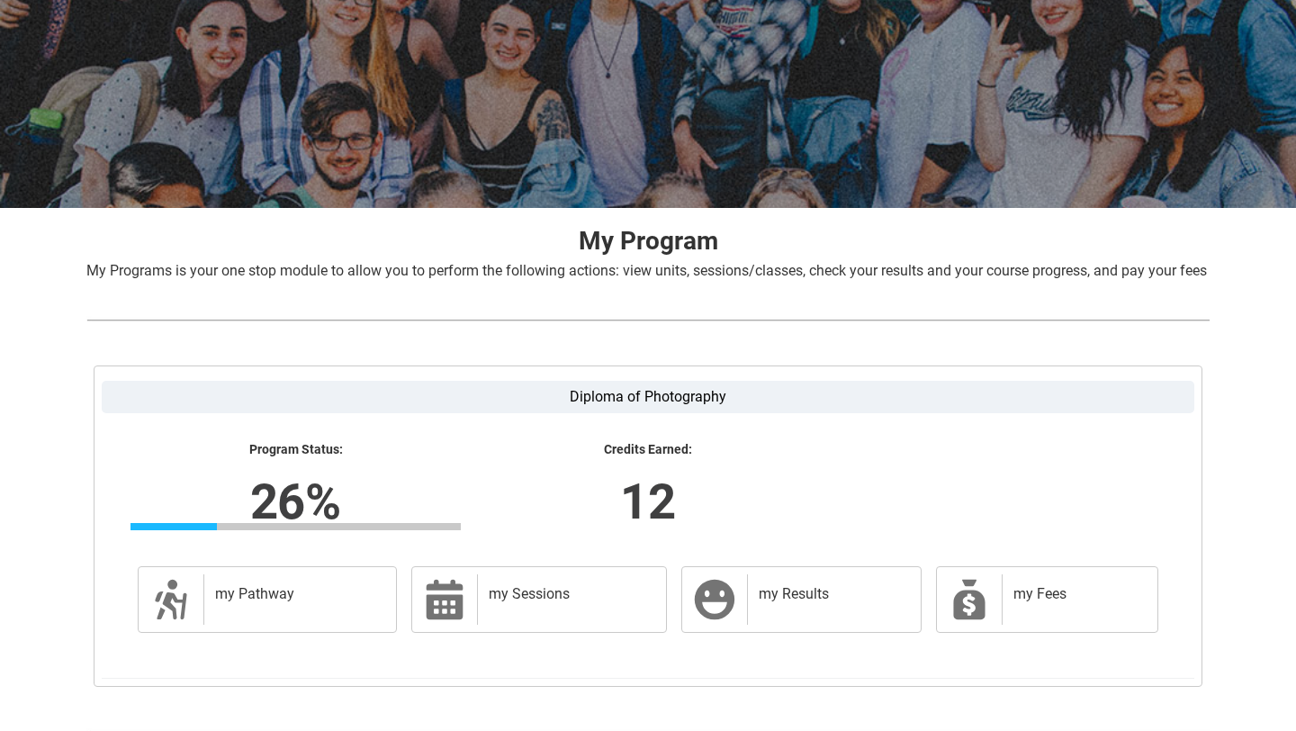
scroll to position [0, 0]
